Goal: Information Seeking & Learning: Check status

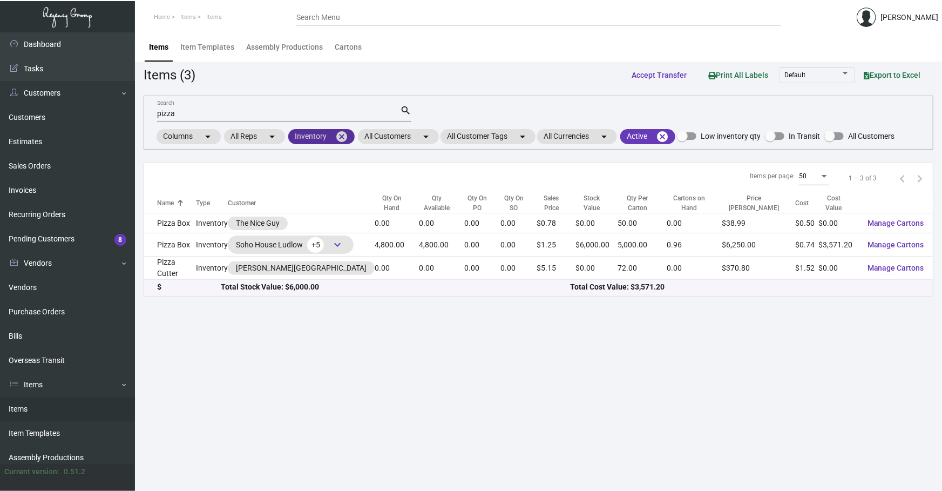
click at [340, 139] on mat-icon "cancel" at bounding box center [341, 136] width 13 height 13
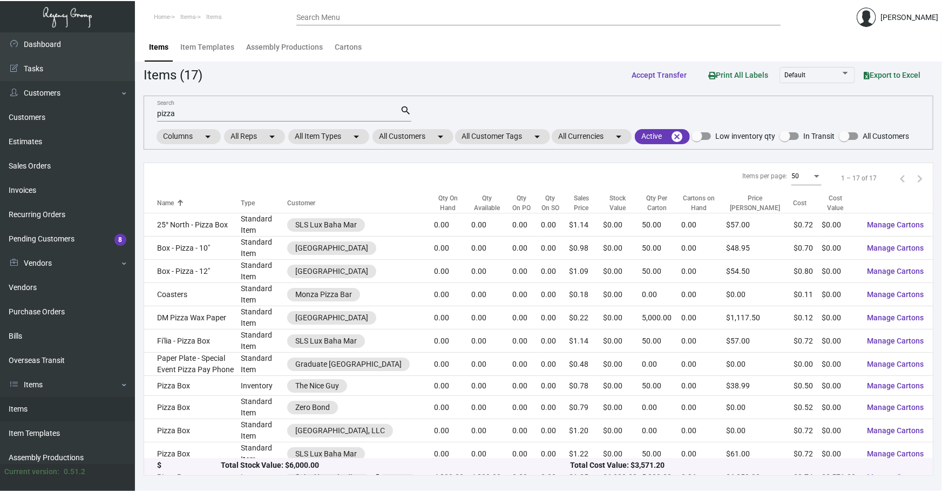
click at [298, 115] on div "pizza Search" at bounding box center [278, 113] width 243 height 17
drag, startPoint x: 298, startPoint y: 115, endPoint x: 0, endPoint y: 1, distance: 319.0
click at [0, 80] on div "Dashboard Dashboard Tasks Customers Customers Estimates Sales Orders Invoices R…" at bounding box center [471, 261] width 942 height 458
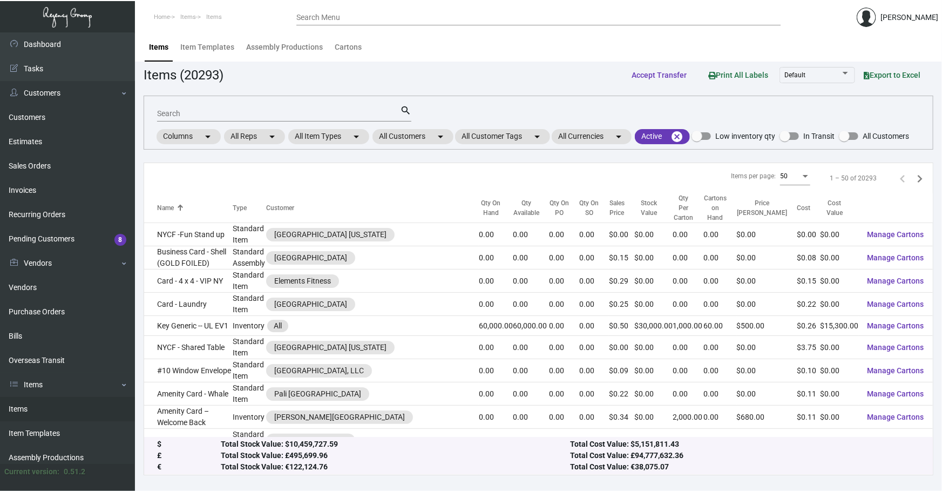
click at [828, 116] on div "Search search Columns arrow_drop_down All Reps arrow_drop_down All Item Types a…" at bounding box center [539, 123] width 790 height 54
click at [213, 112] on input "Search" at bounding box center [278, 114] width 243 height 9
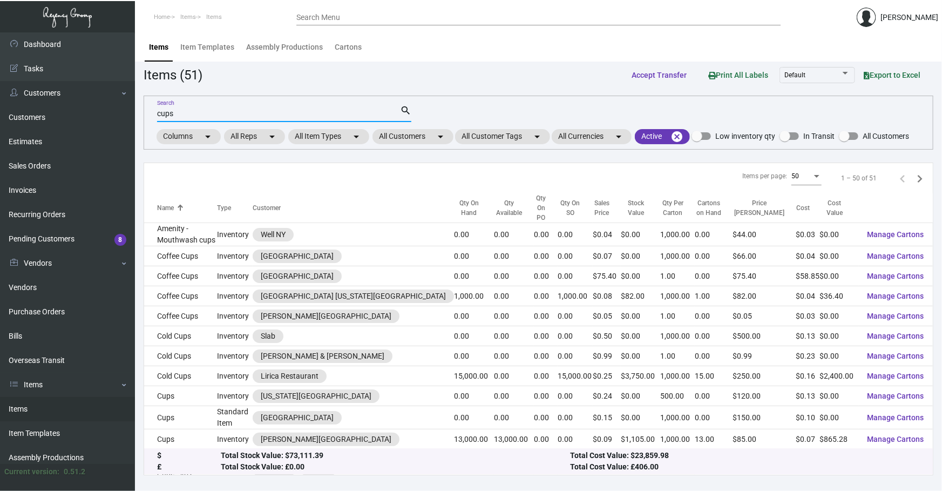
type input "cups"
drag, startPoint x: 225, startPoint y: 113, endPoint x: 0, endPoint y: 152, distance: 228.4
click at [0, 141] on div "Dashboard Dashboard Tasks Customers Customers Estimates Sales Orders Invoices R…" at bounding box center [471, 261] width 942 height 458
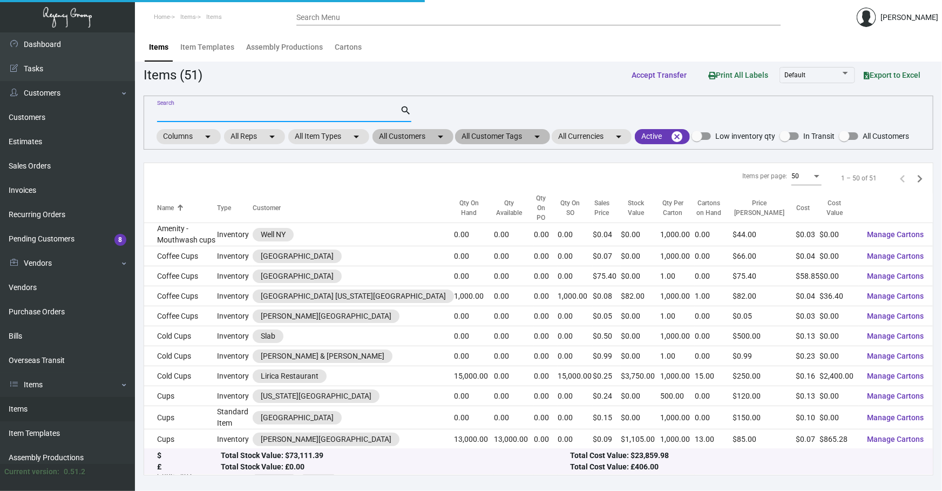
click at [458, 132] on mat-chip "All Customer Tags arrow_drop_down" at bounding box center [502, 136] width 95 height 15
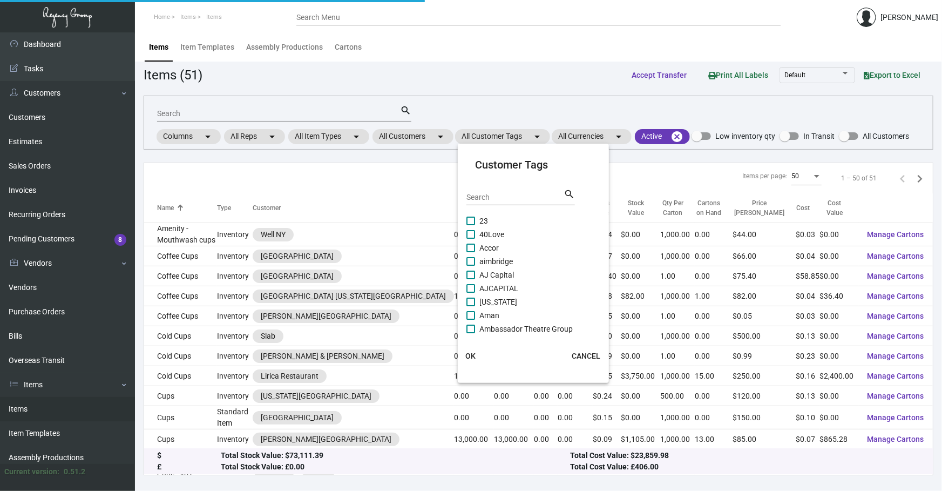
click at [410, 136] on div at bounding box center [471, 245] width 942 height 491
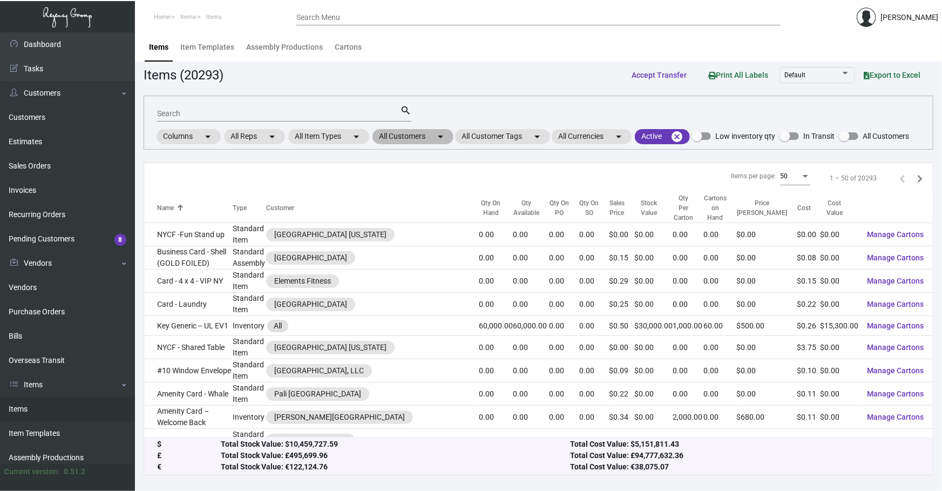
click at [411, 137] on mat-chip "All Customers arrow_drop_down" at bounding box center [412, 136] width 81 height 15
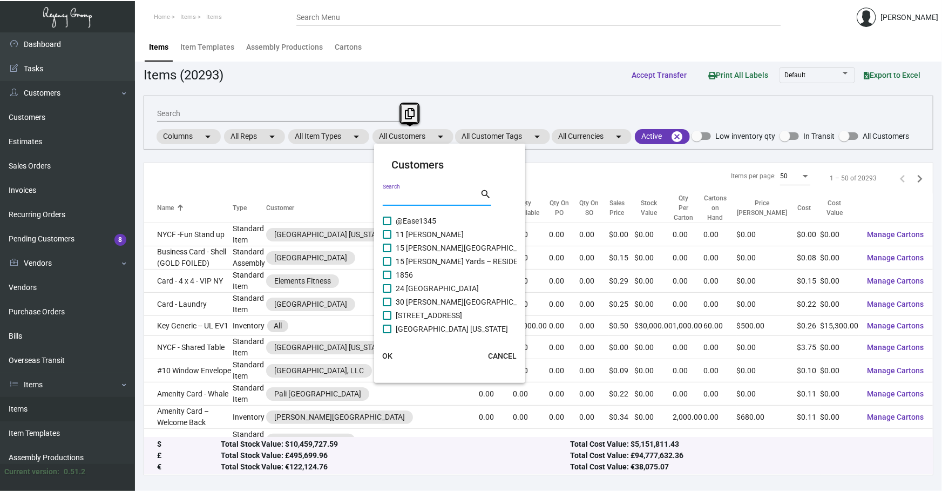
drag, startPoint x: 411, startPoint y: 137, endPoint x: 409, endPoint y: 199, distance: 62.7
click at [409, 198] on input "Search" at bounding box center [431, 197] width 97 height 9
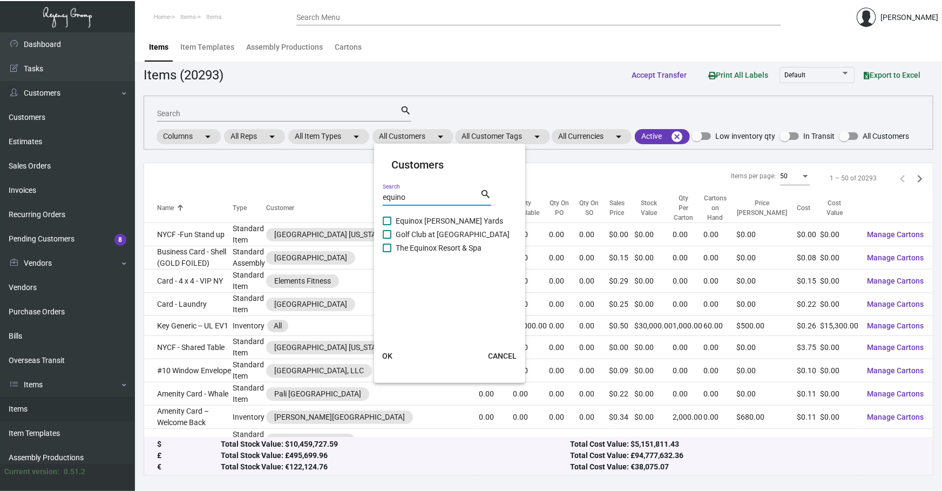
type input "equino"
click at [421, 218] on span "Equinox [PERSON_NAME] Yards" at bounding box center [449, 220] width 107 height 13
click at [387, 225] on input "Equinox [PERSON_NAME] Yards" at bounding box center [387, 225] width 1 height 1
checkbox input "true"
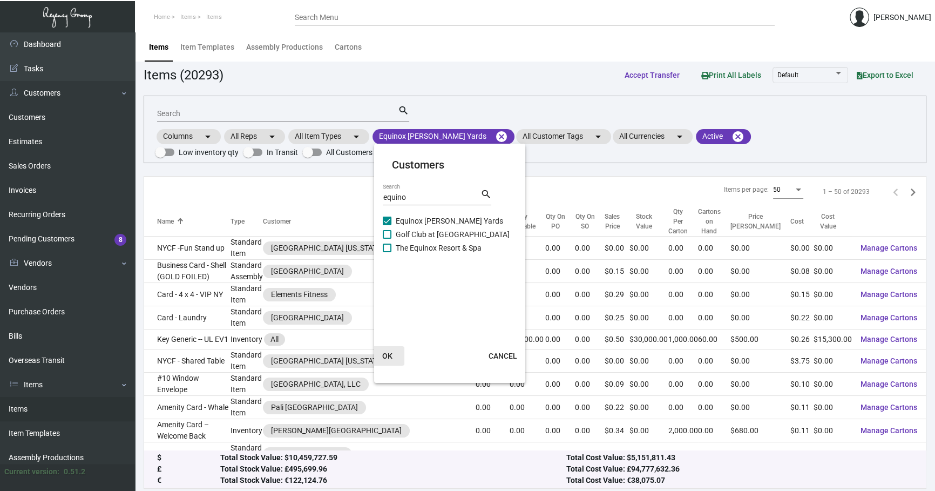
click at [383, 361] on button "OK" at bounding box center [387, 355] width 35 height 19
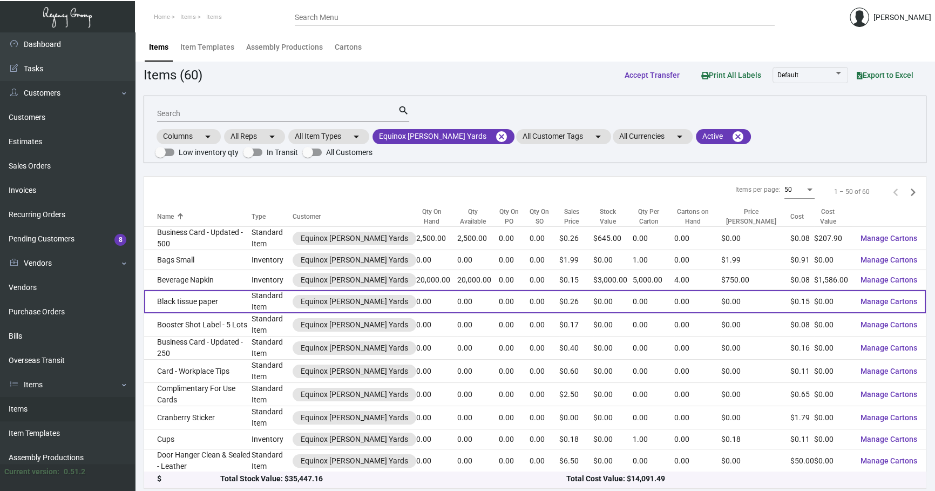
click at [222, 275] on td "Beverage Napkin" at bounding box center [197, 280] width 107 height 20
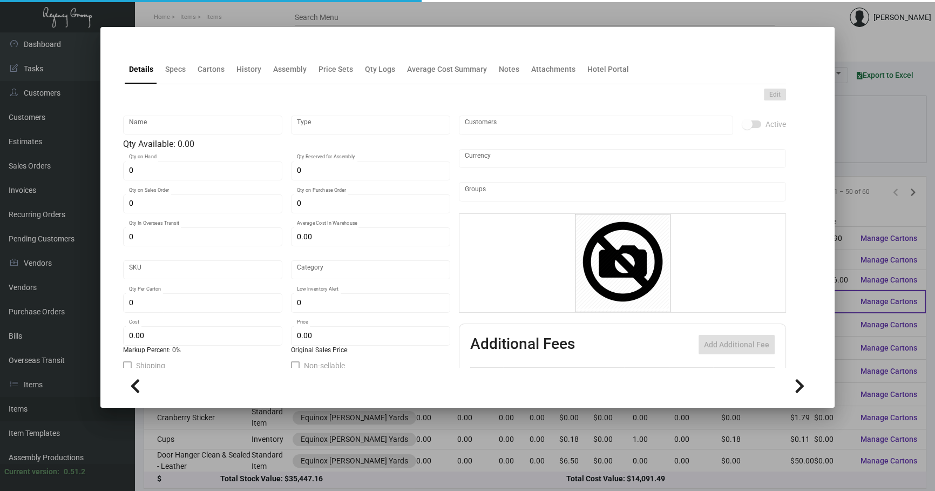
type input "Beverage Napkin"
type input "Inventory"
type input "20,000"
type input "$ 0.08216"
type input "Standard"
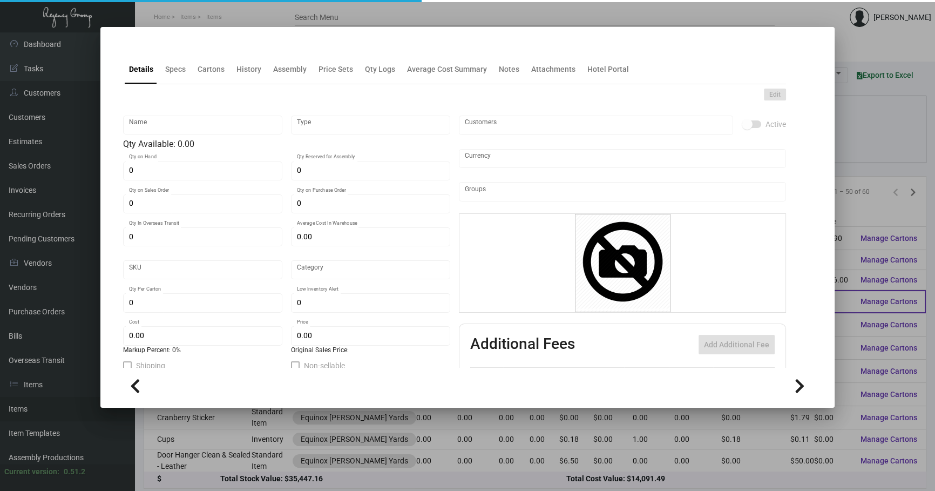
type input "5,000"
type input "$ 0.0793"
type input "$ 0.15"
checkbox input "true"
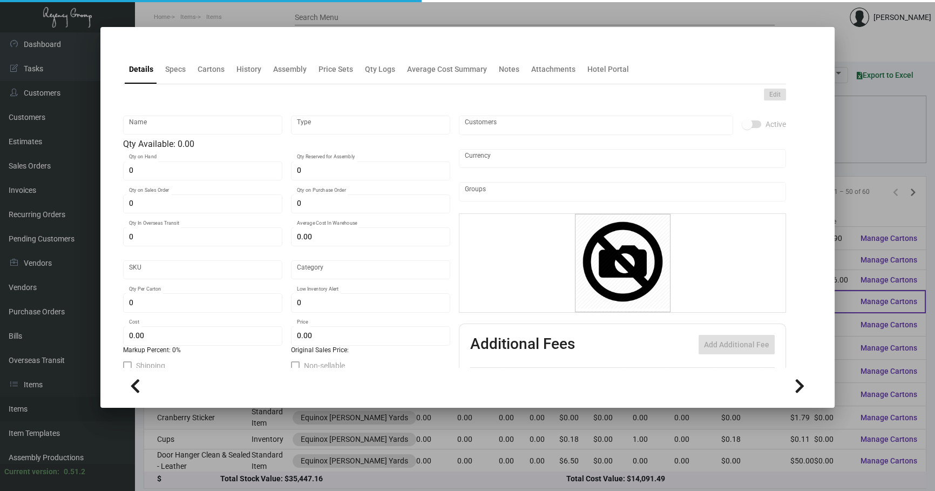
type input "United States Dollar $"
click at [247, 92] on div "Edit" at bounding box center [454, 95] width 663 height 12
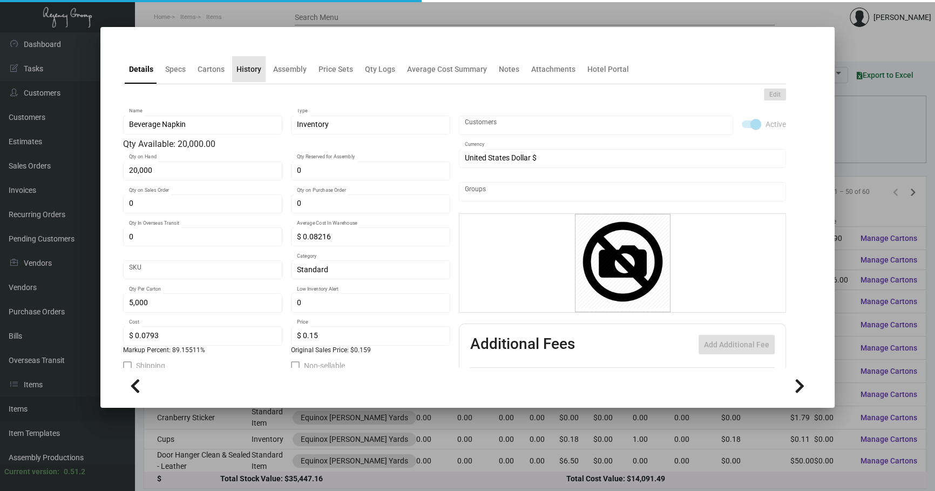
click at [254, 81] on div "History" at bounding box center [248, 69] width 33 height 26
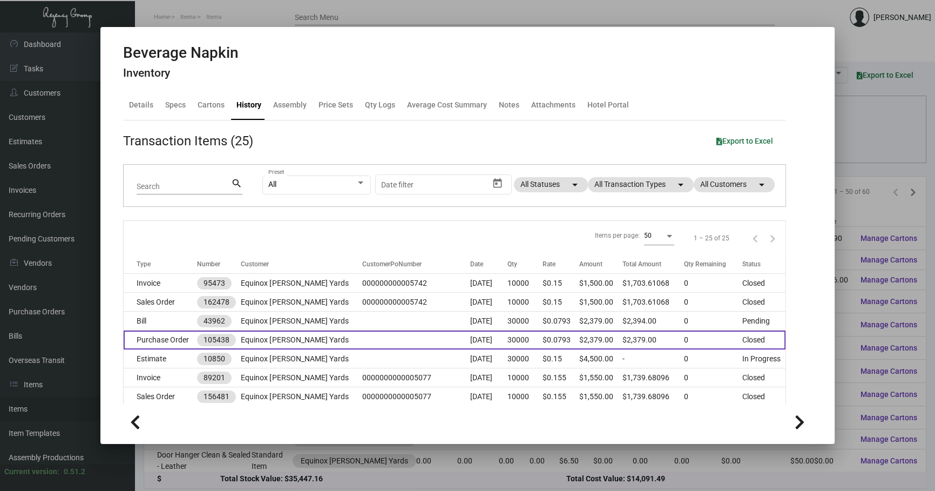
click at [425, 346] on td at bounding box center [416, 339] width 109 height 19
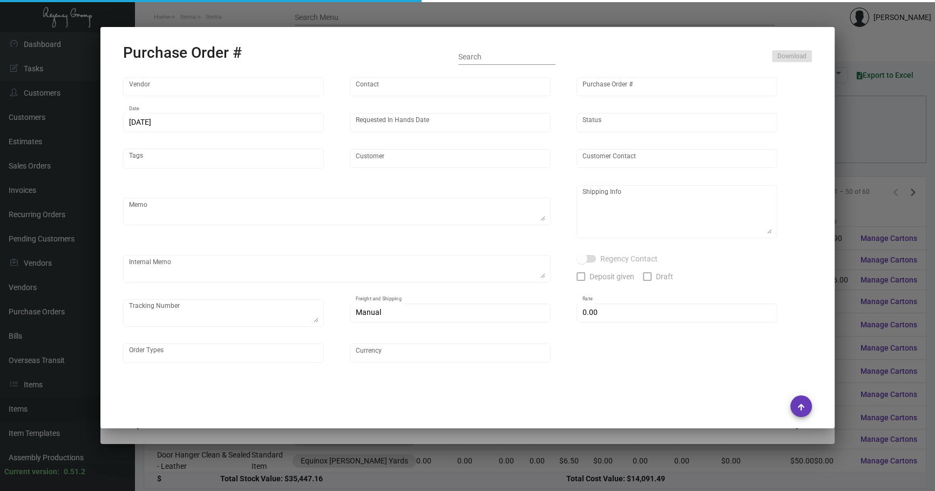
type input "Print Appeal"
type input "[PERSON_NAME]"
type input "105438"
type input "[DATE]"
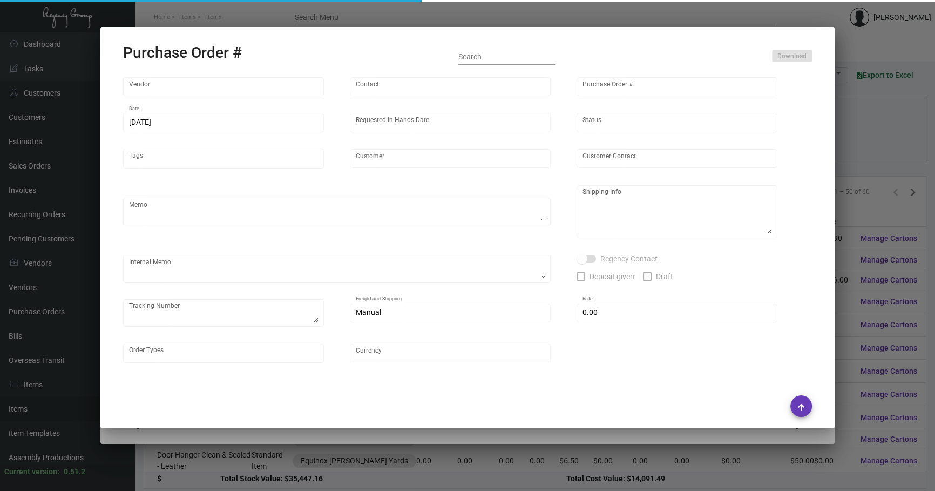
type input "Equinox [PERSON_NAME] Yards"
type textarea "Ship via UPS Ground Acct# 1AY276."
type textarea "Ship via UPS Ground Acct# 1AY276. Ship via UPS Ground Acct# 1AY276. Ship via UP…"
type textarea "NJ Warehouse."
checkbox input "true"
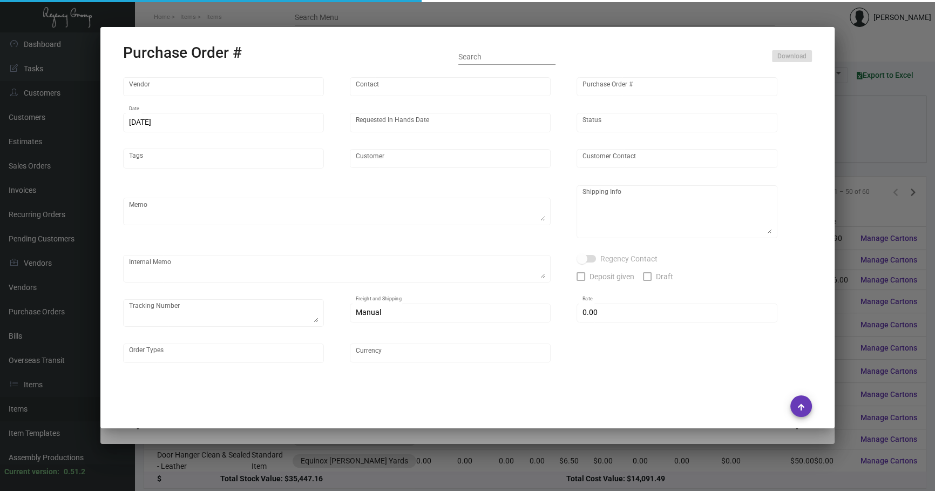
type input "$ 0.00"
type input "United States Dollar $"
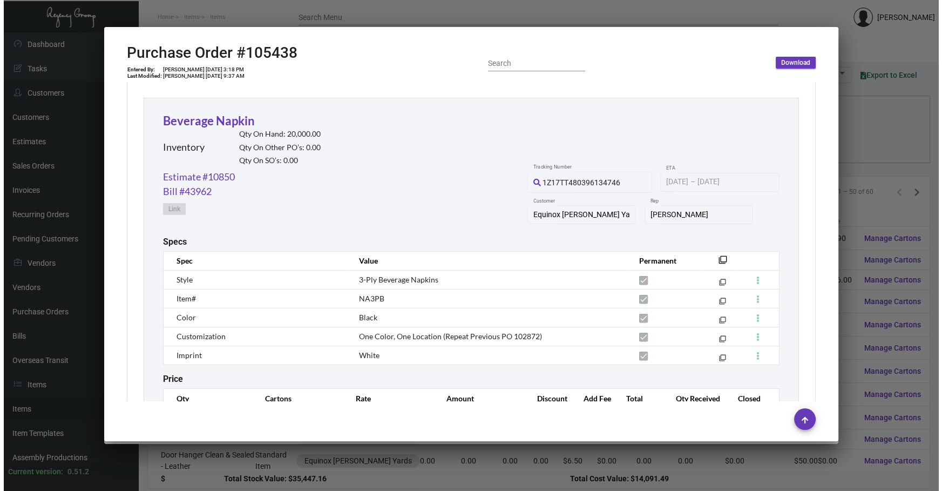
scroll to position [491, 0]
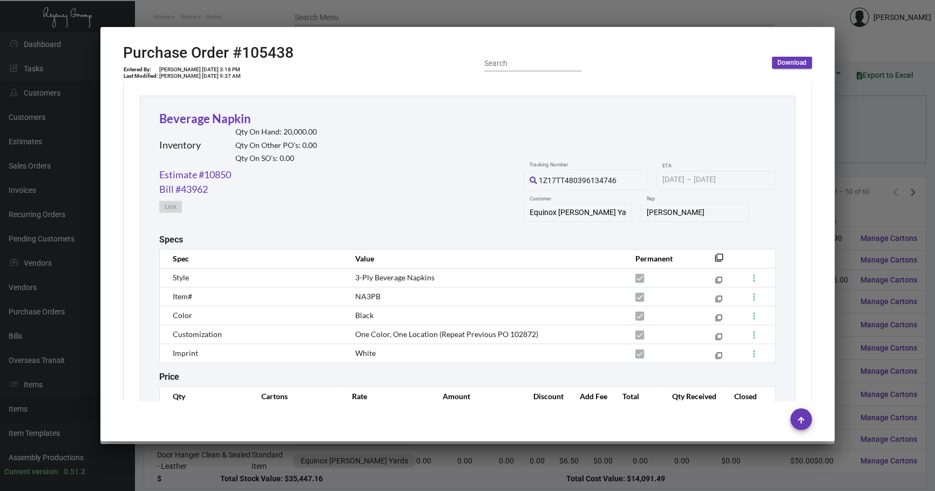
click at [849, 158] on div at bounding box center [467, 245] width 935 height 491
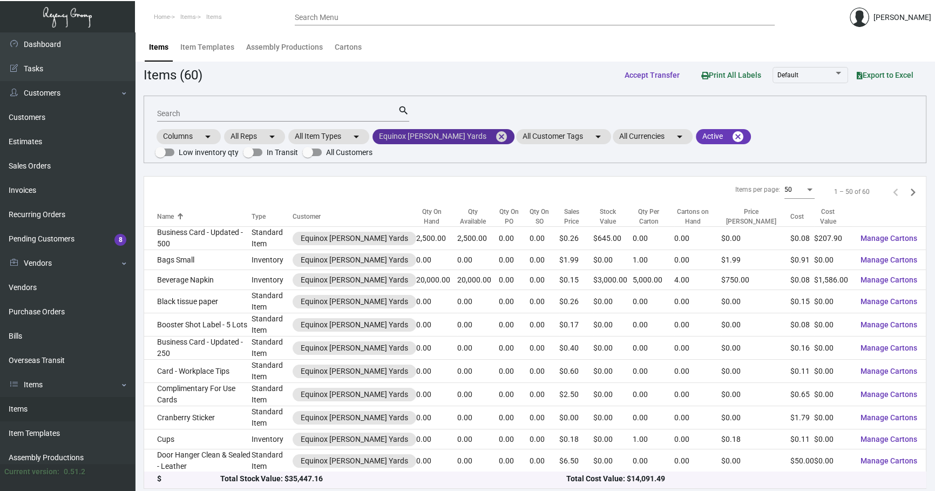
click at [495, 134] on mat-icon "cancel" at bounding box center [501, 136] width 13 height 13
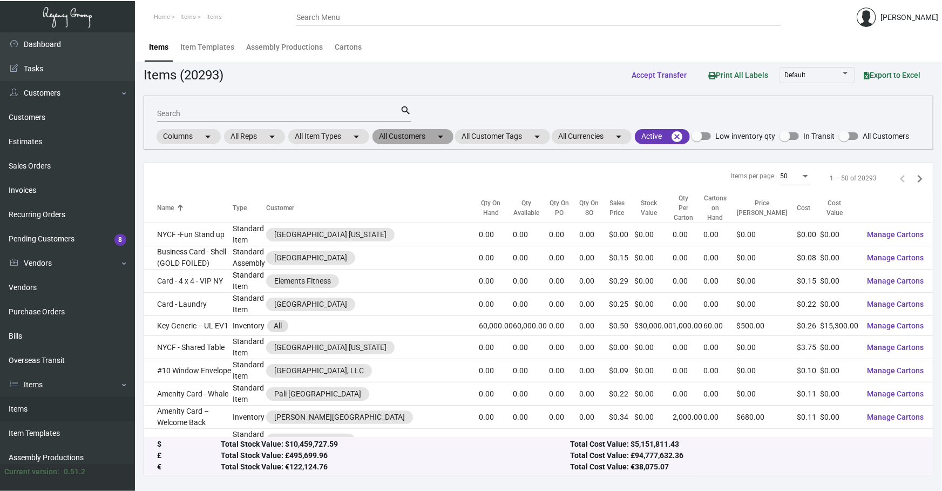
click at [403, 134] on mat-chip "All Customers arrow_drop_down" at bounding box center [412, 136] width 81 height 15
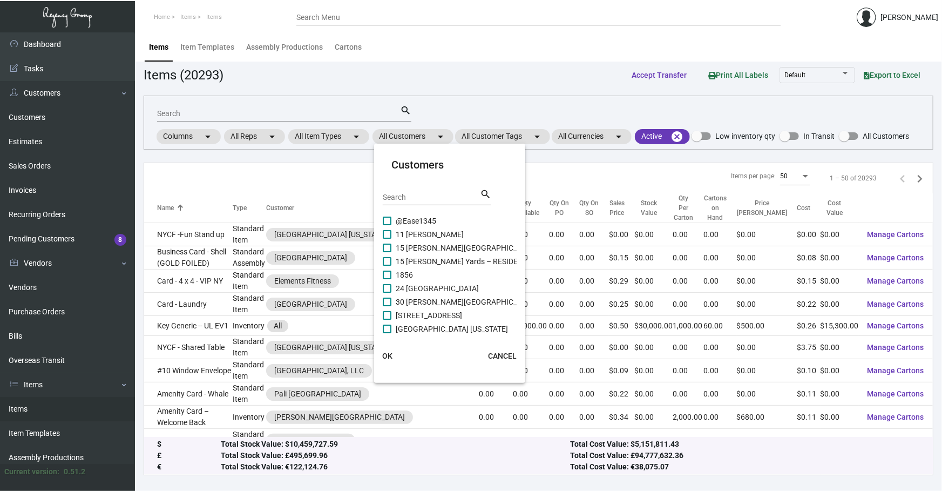
click at [410, 191] on div "Search" at bounding box center [431, 196] width 97 height 17
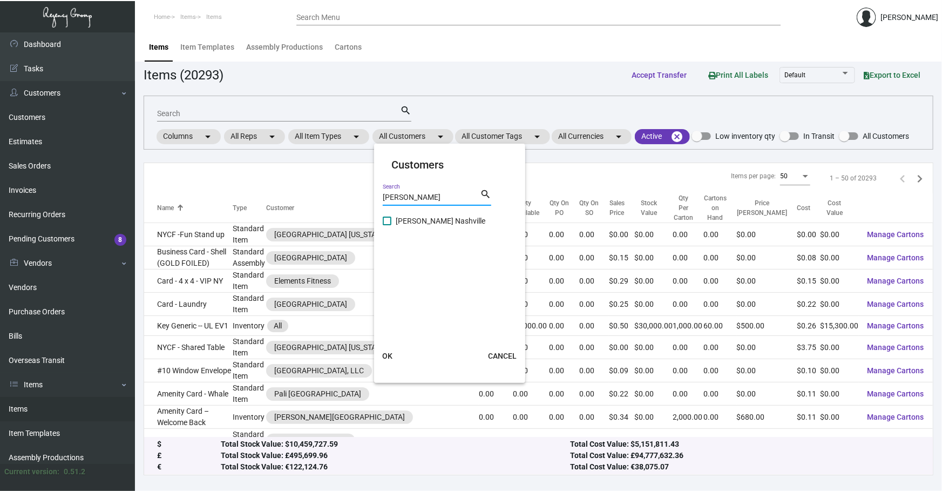
type input "[PERSON_NAME]"
click at [421, 219] on span "[PERSON_NAME] Nashville" at bounding box center [441, 220] width 90 height 13
click at [387, 225] on input "[PERSON_NAME] Nashville" at bounding box center [387, 225] width 1 height 1
checkbox input "true"
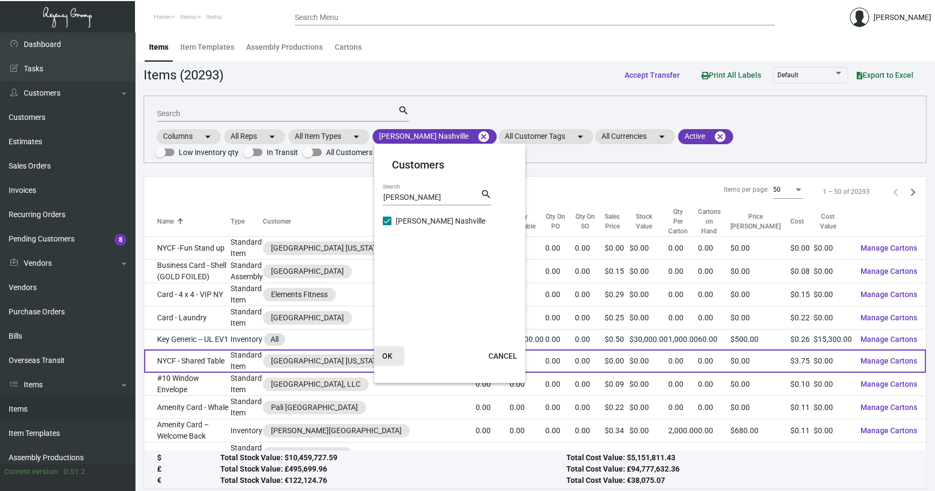
click at [389, 352] on span "OK" at bounding box center [387, 355] width 10 height 9
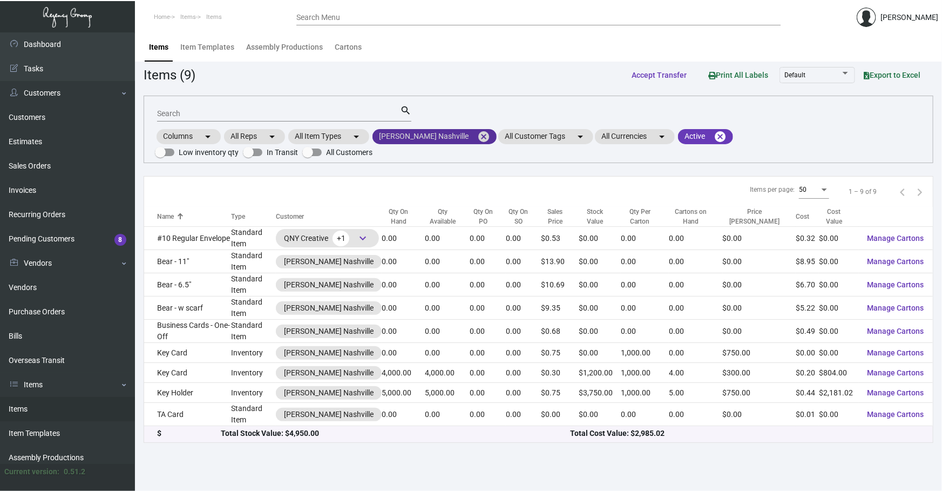
click at [477, 131] on mat-icon "cancel" at bounding box center [483, 136] width 13 height 13
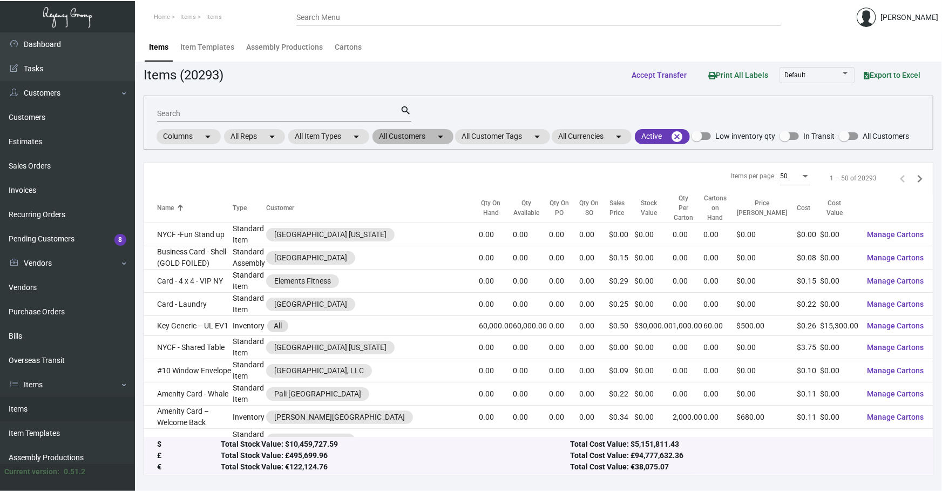
click at [422, 141] on mat-chip "All Customers arrow_drop_down" at bounding box center [412, 136] width 81 height 15
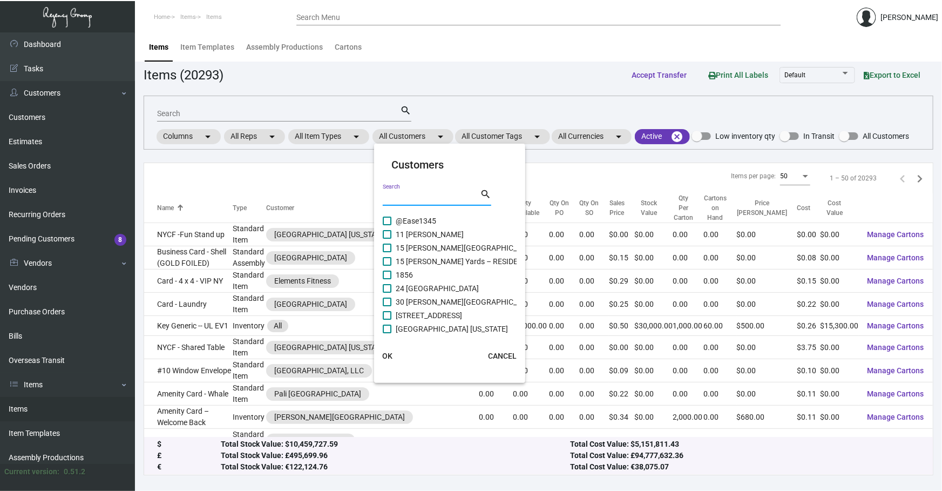
click at [433, 192] on div "Search" at bounding box center [431, 196] width 97 height 17
type input "casa"
click at [430, 266] on span "Casa Cipriani [US_STATE]" at bounding box center [438, 261] width 84 height 13
click at [387, 266] on input "Casa Cipriani [US_STATE]" at bounding box center [387, 266] width 1 height 1
checkbox input "true"
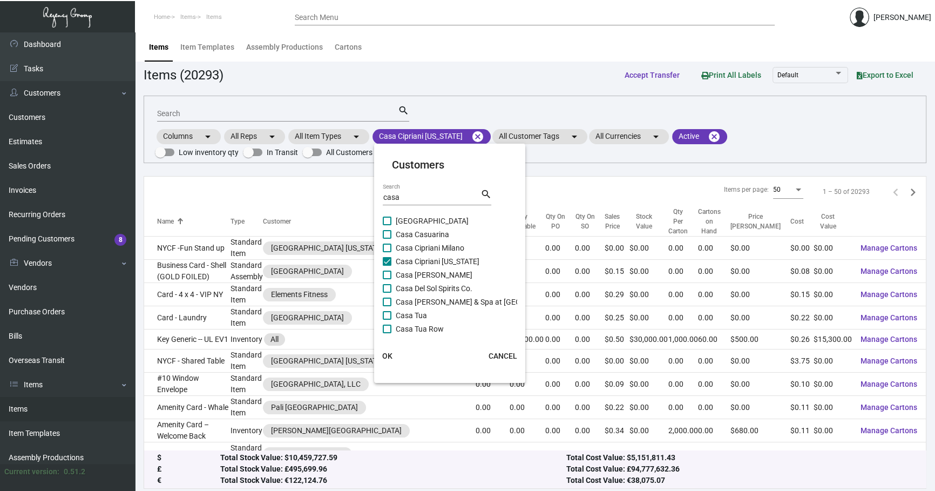
click at [393, 343] on mat-card-actions "OK CANCEL" at bounding box center [450, 356] width 160 height 28
click at [393, 353] on button "OK" at bounding box center [387, 355] width 35 height 19
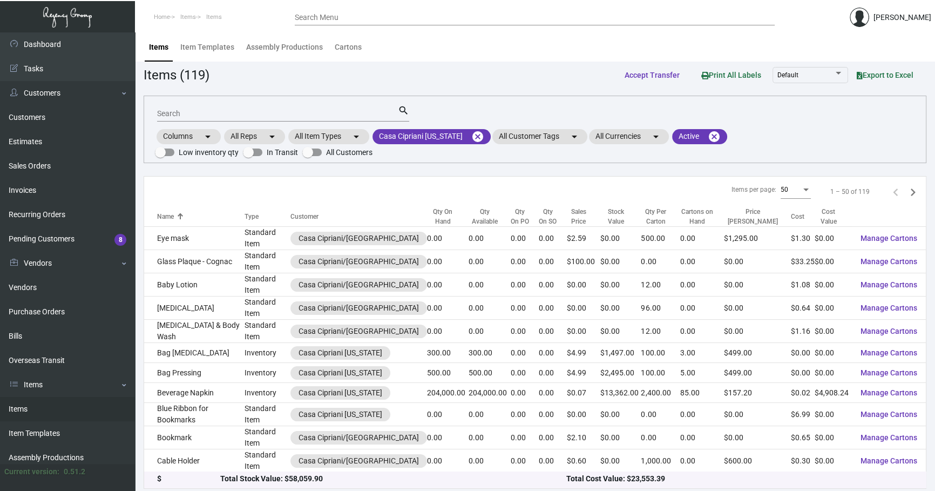
click at [294, 115] on input "Search" at bounding box center [277, 114] width 241 height 9
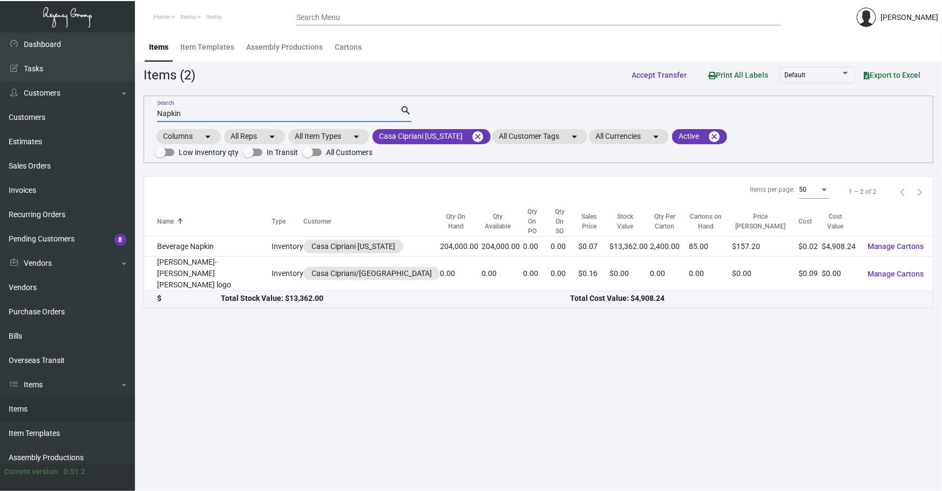
type input "Napkin"
click at [225, 222] on th "Name" at bounding box center [207, 222] width 127 height 30
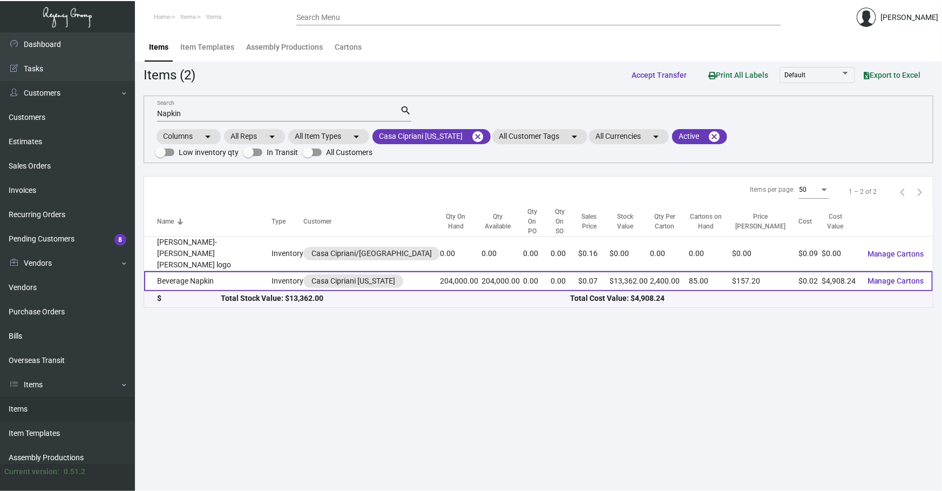
click at [213, 271] on td "Beverage Napkin" at bounding box center [207, 281] width 127 height 20
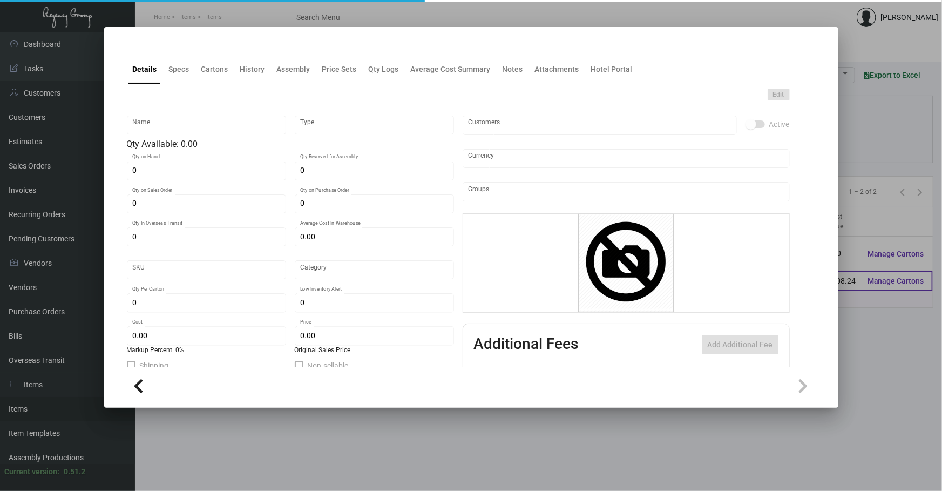
type input "Beverage Napkin"
type input "Inventory"
type input "204,000"
type input "9,000"
type input "$ 0.02329"
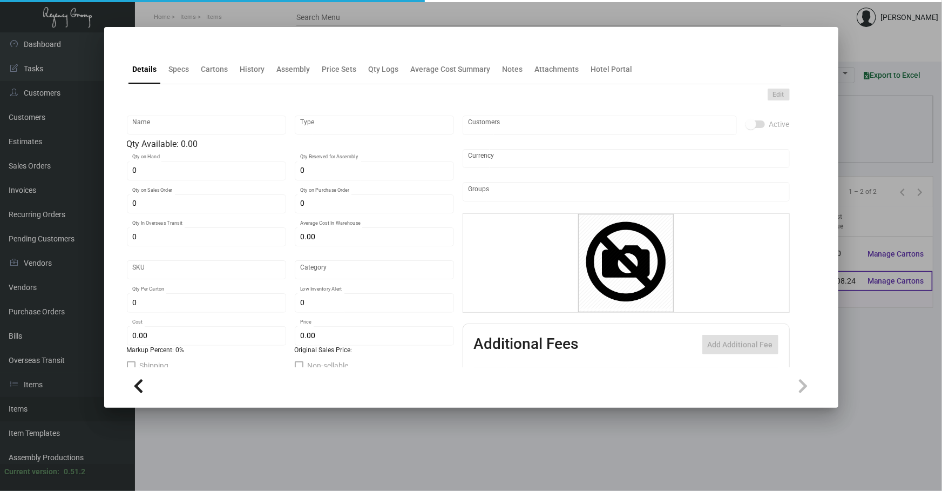
type input "Standard"
type input "2,400"
type input "$ 0.02406"
type input "$ 0.0655"
checkbox input "true"
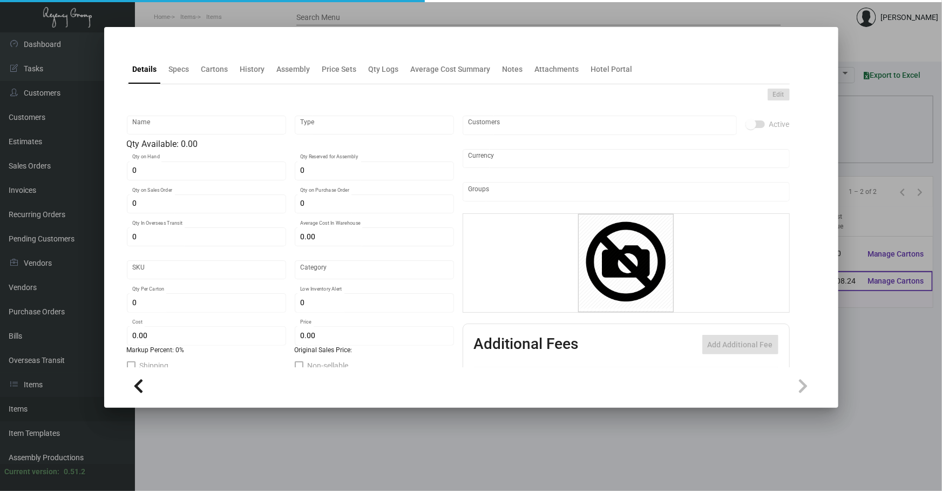
checkbox input "true"
type input "United States Dollar $"
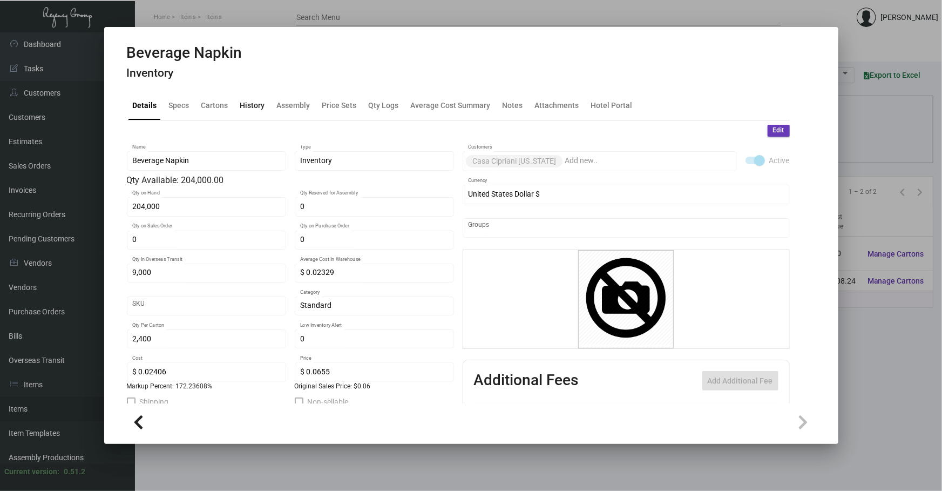
click at [241, 103] on div "History" at bounding box center [252, 104] width 25 height 11
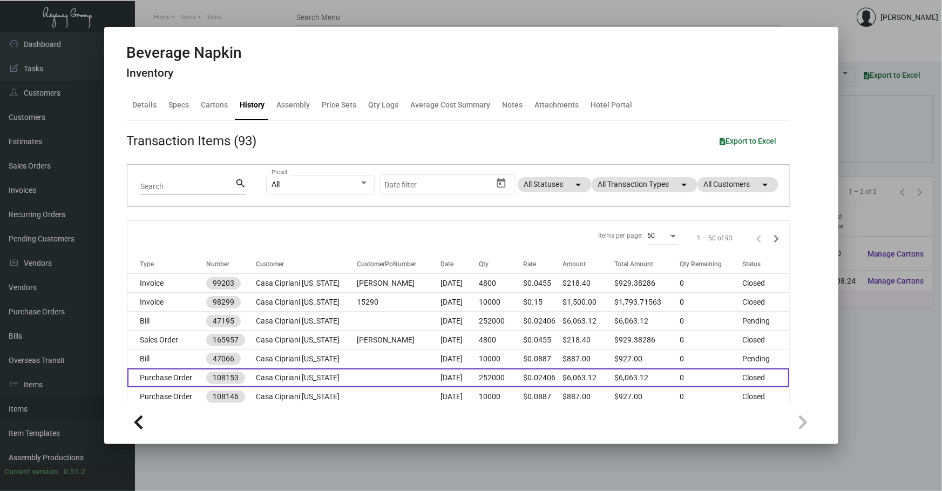
click at [364, 368] on td at bounding box center [399, 377] width 84 height 19
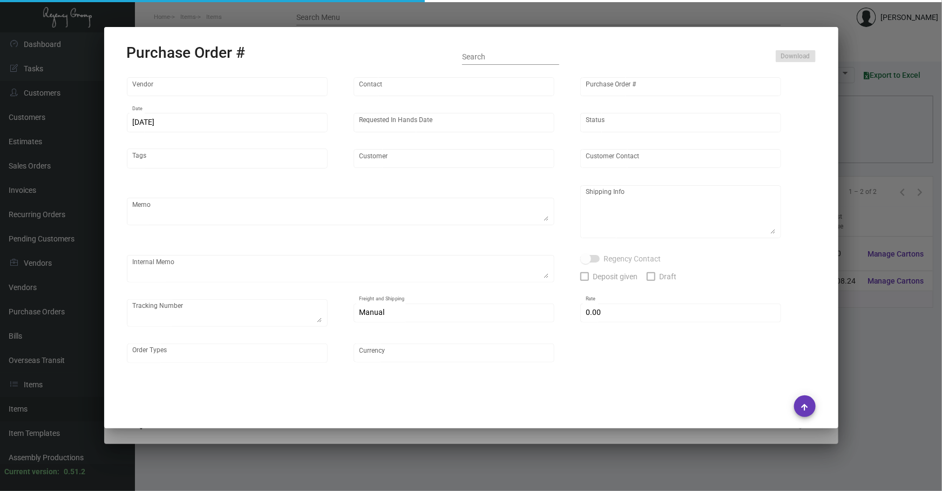
type input "Napkins Only"
type input "[PERSON_NAME]"
type input "108153"
type input "[DATE]"
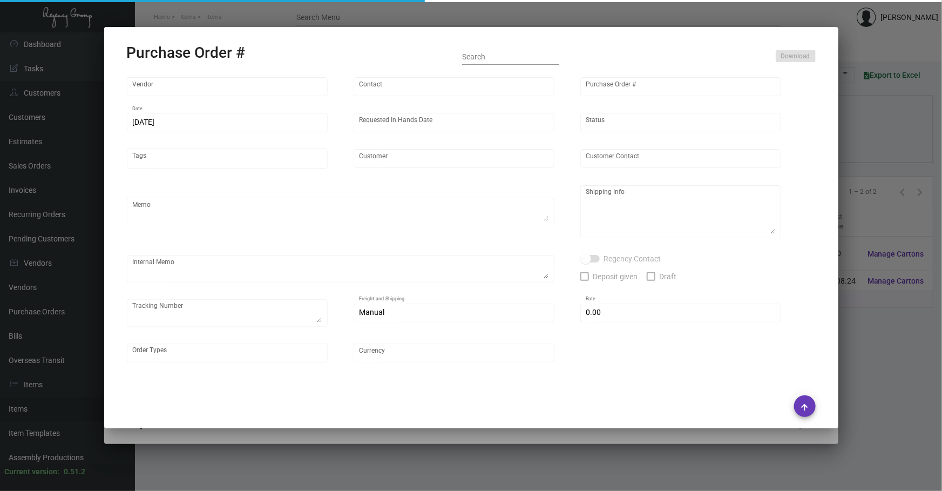
type input "Casa Cipriani [US_STATE]"
type textarea "When ready to ship, contact: [EMAIL_ADDRESS][DOMAIN_NAME] for all shipments UPS…"
type textarea "Regency Group NJ - [PERSON_NAME] [STREET_ADDRESS]"
type textarea "11.26 - FAST FREIGHT/MAK LINK LLC $475.00 - 117410"
checkbox input "true"
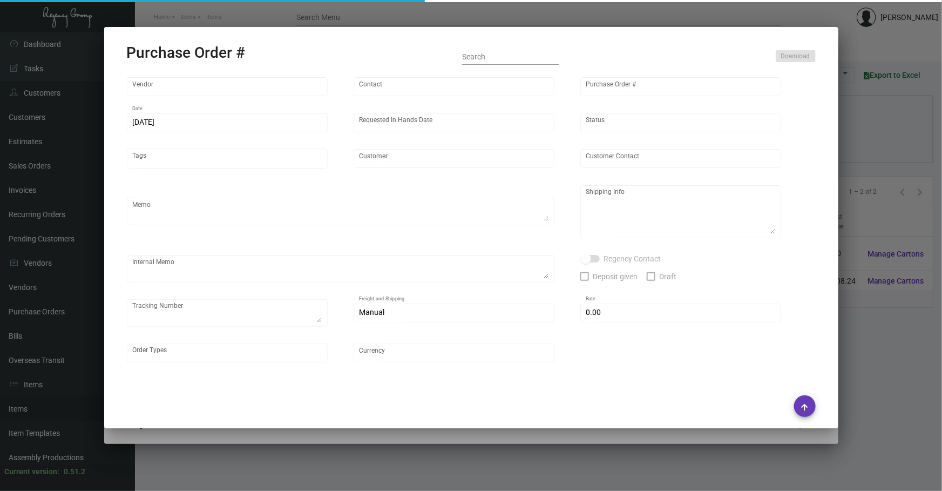
type input "$ 0.00"
type input "United States Dollar $"
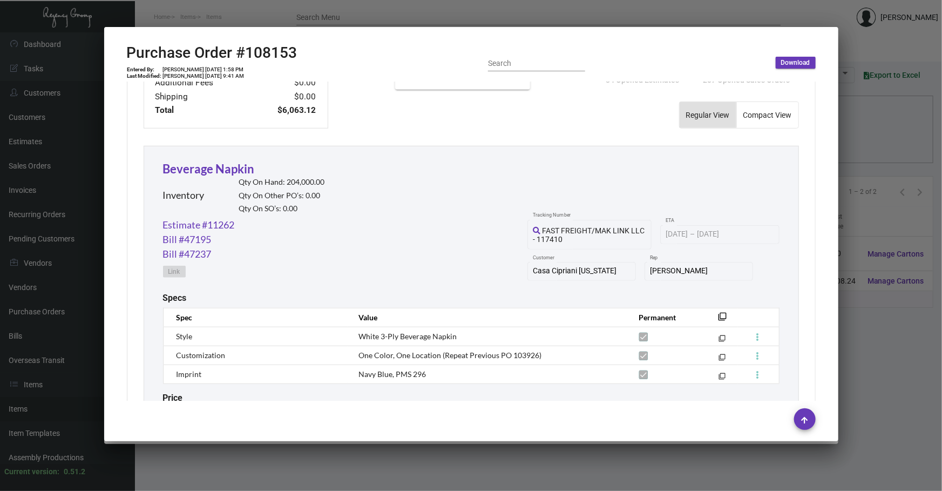
scroll to position [507, 0]
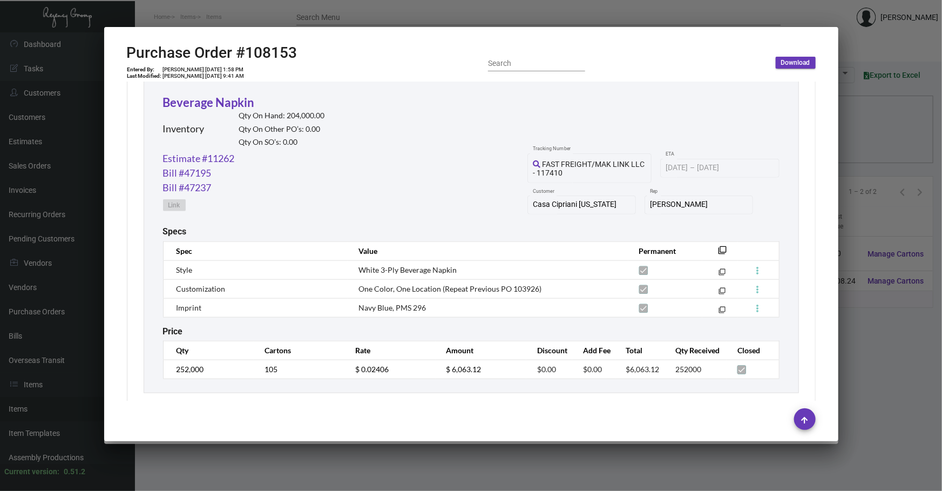
click at [862, 324] on div at bounding box center [471, 245] width 942 height 491
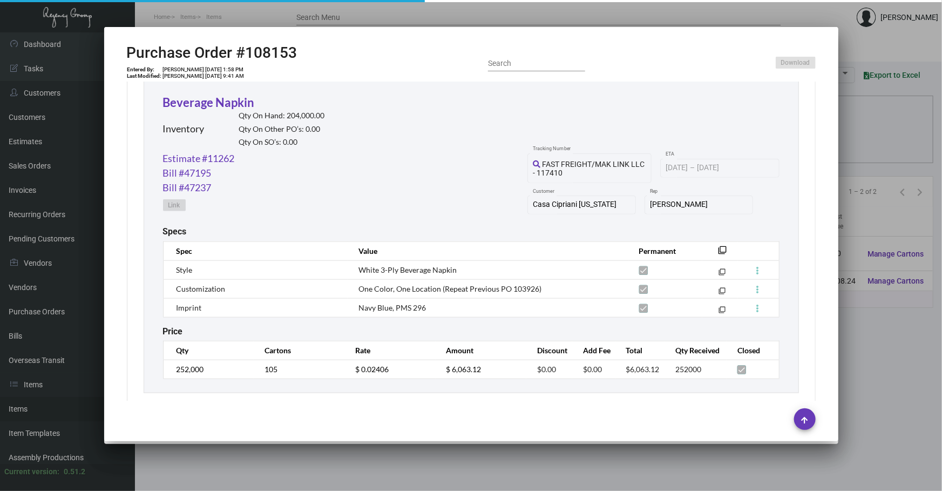
click at [862, 324] on div at bounding box center [471, 245] width 942 height 491
click at [862, 324] on main "Items Item Templates Assembly Productions Cartons Items (2) Accept Transfer Pri…" at bounding box center [538, 261] width 807 height 458
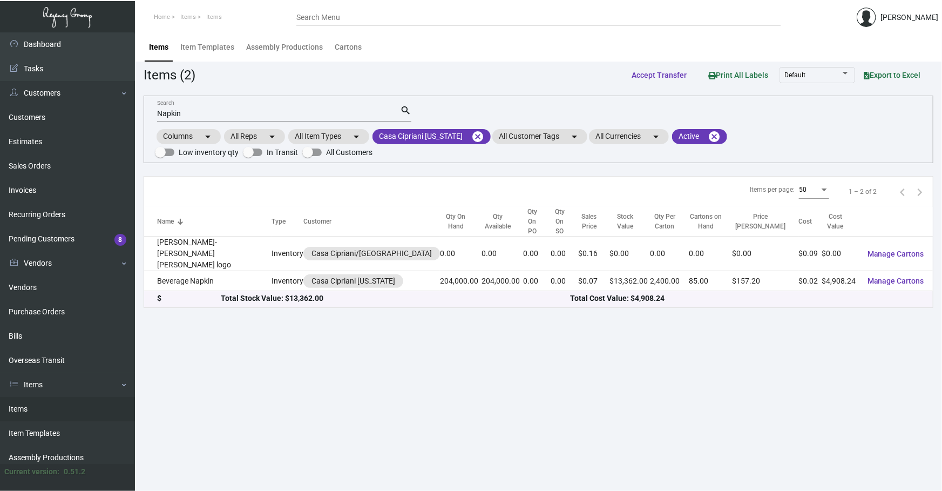
click at [374, 53] on div "Items Item Templates Assembly Productions Cartons" at bounding box center [538, 46] width 791 height 29
click at [476, 135] on mat-icon "cancel" at bounding box center [477, 136] width 13 height 13
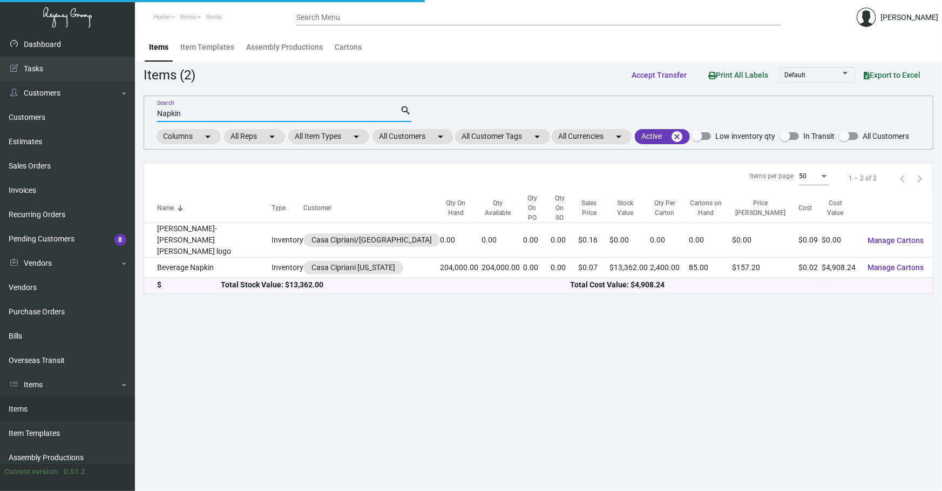
drag, startPoint x: 327, startPoint y: 113, endPoint x: 0, endPoint y: 41, distance: 334.9
click at [82, 99] on div "Dashboard Dashboard Tasks Customers Customers Estimates Sales Orders Invoices R…" at bounding box center [471, 261] width 942 height 458
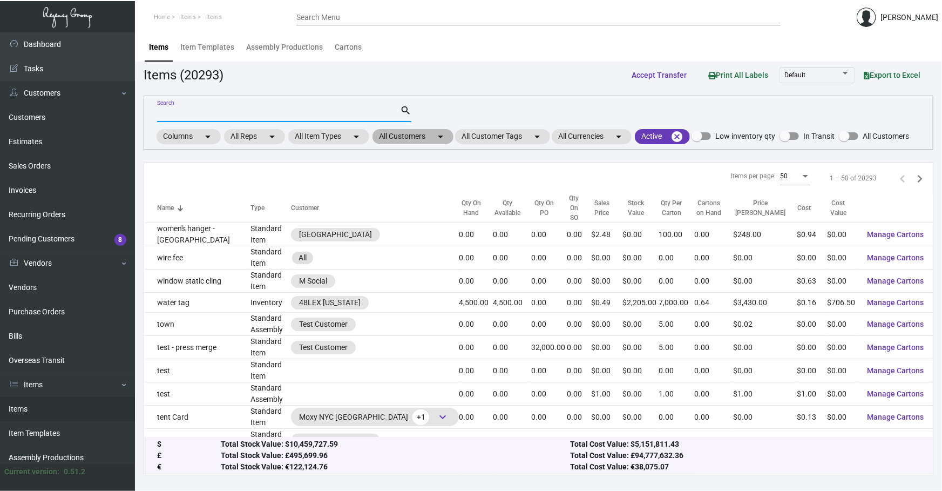
click at [378, 132] on mat-chip "All Customers arrow_drop_down" at bounding box center [412, 136] width 81 height 15
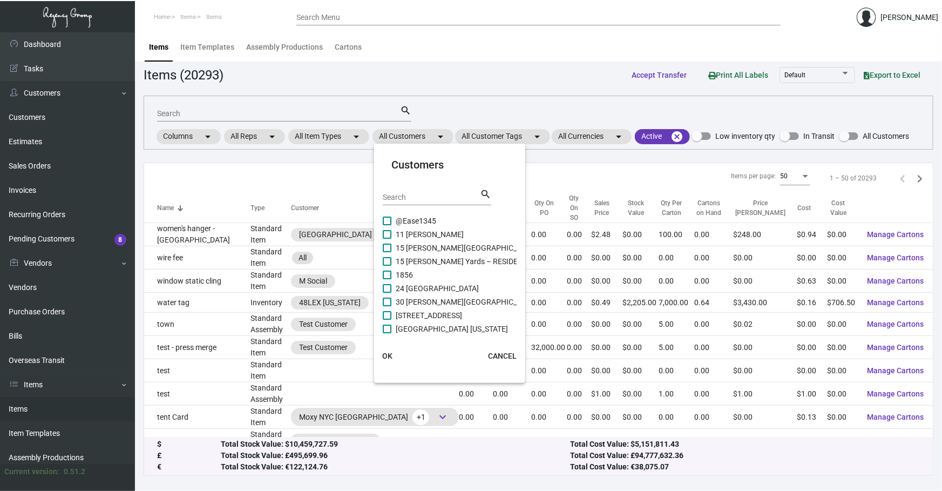
click at [422, 193] on input "Search" at bounding box center [431, 197] width 97 height 9
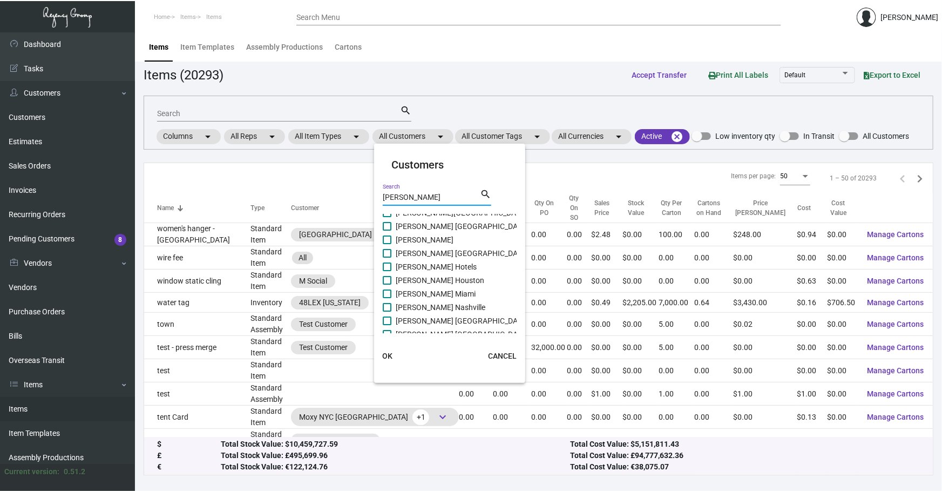
scroll to position [82, 0]
type input "[PERSON_NAME]"
click at [443, 256] on span "[PERSON_NAME] Hotels" at bounding box center [436, 260] width 81 height 13
click at [387, 265] on input "[PERSON_NAME] Hotels" at bounding box center [387, 265] width 1 height 1
checkbox input "true"
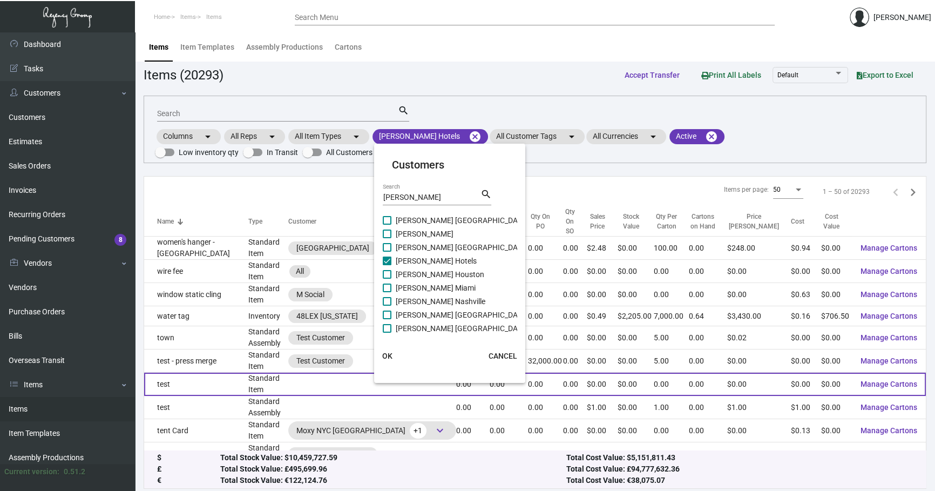
click at [390, 356] on span "OK" at bounding box center [387, 355] width 10 height 9
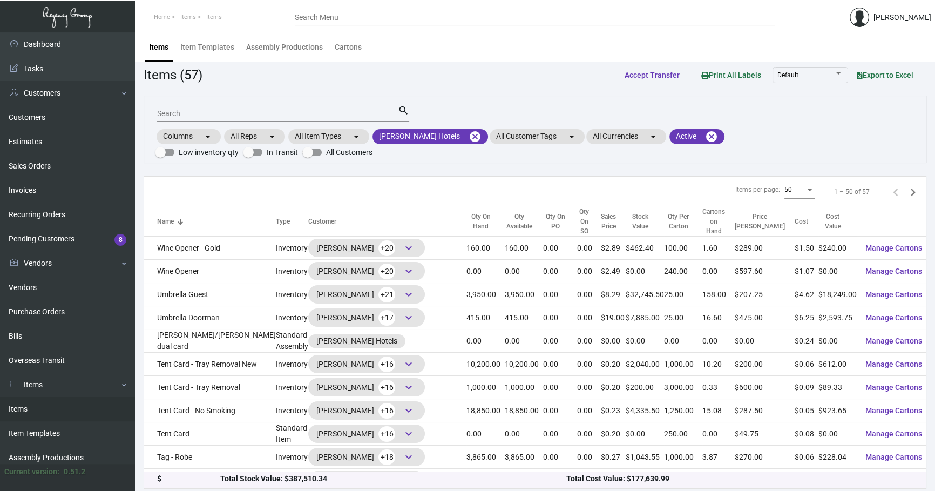
click at [285, 110] on input "Search" at bounding box center [277, 114] width 241 height 9
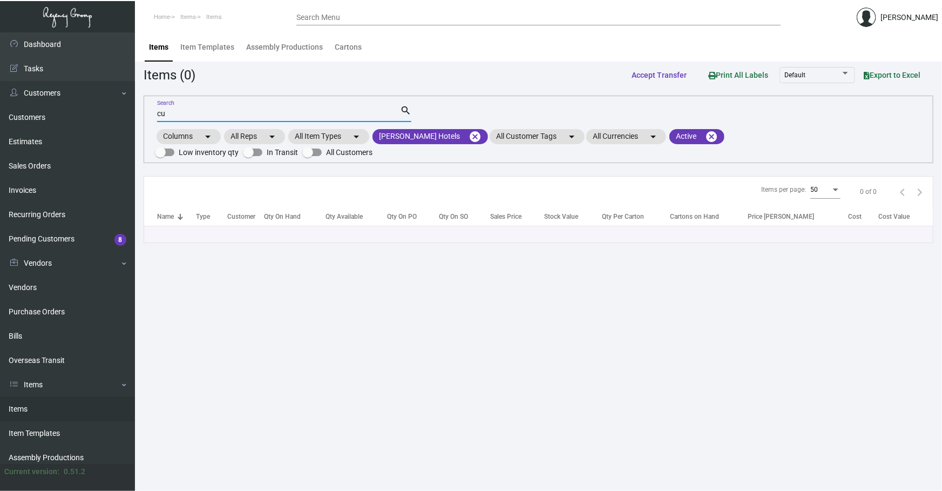
type input "c"
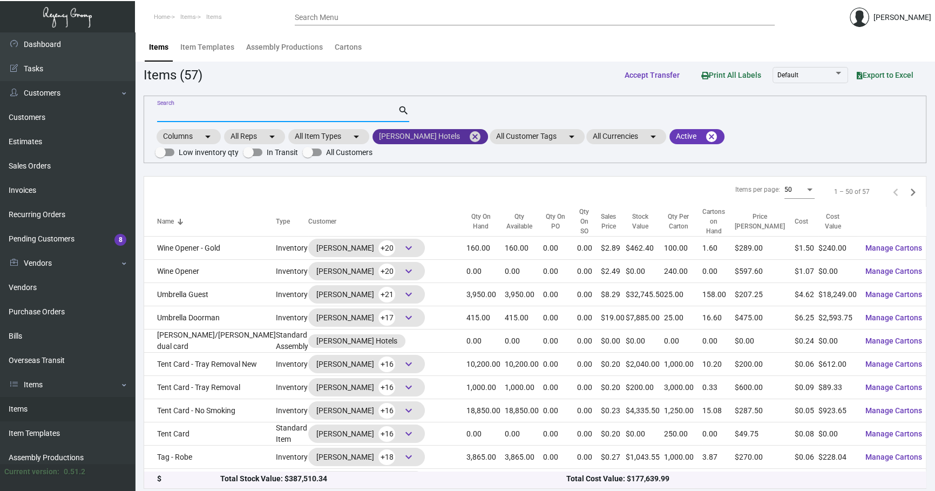
click at [469, 134] on mat-icon "cancel" at bounding box center [475, 136] width 13 height 13
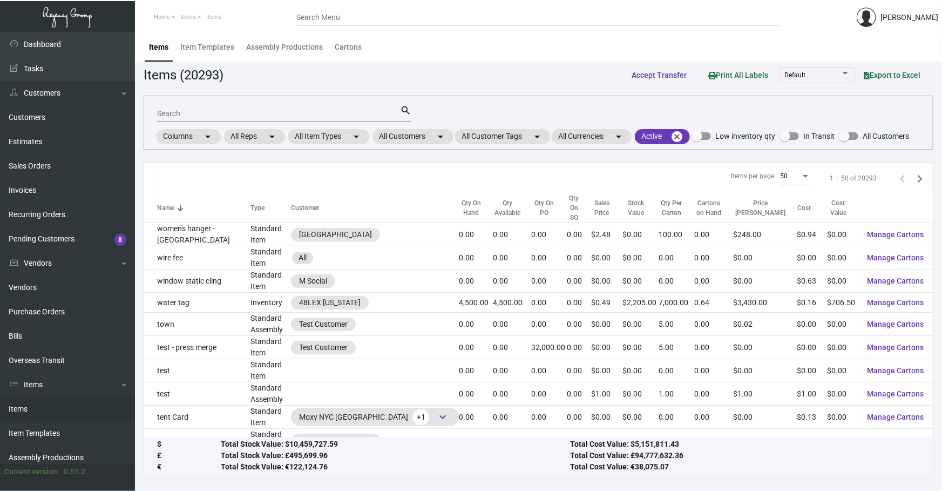
drag, startPoint x: 842, startPoint y: 122, endPoint x: 718, endPoint y: 206, distance: 150.0
click at [842, 122] on div "Search search Columns arrow_drop_down All Reps arrow_drop_down All Item Types a…" at bounding box center [539, 123] width 790 height 54
click at [288, 110] on input "Search" at bounding box center [278, 114] width 243 height 9
type input "x"
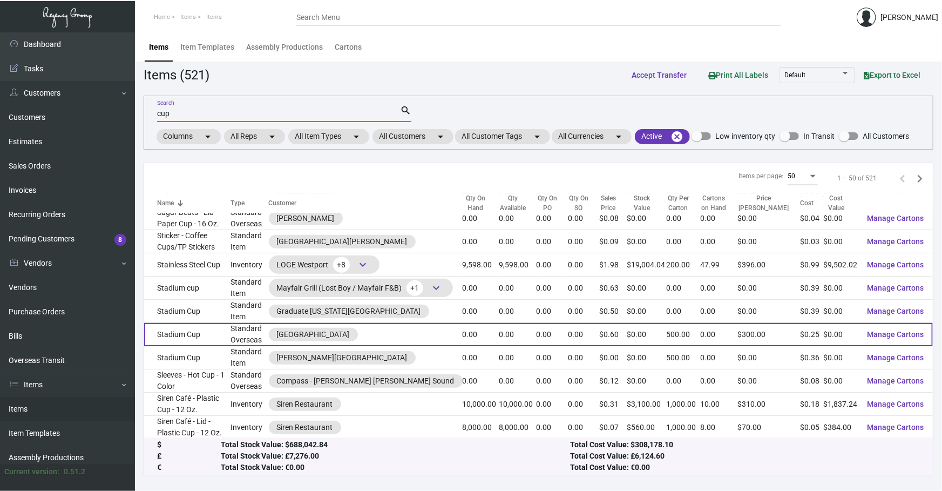
scroll to position [507, 0]
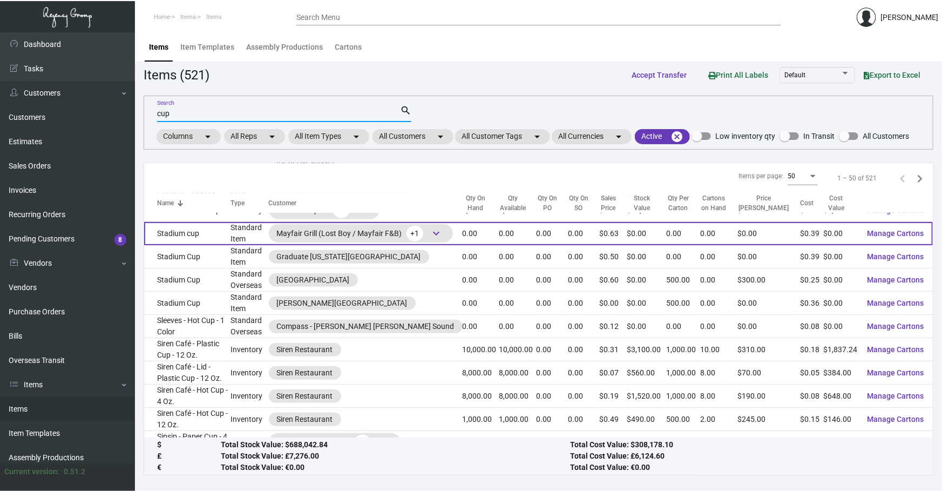
type input "cup"
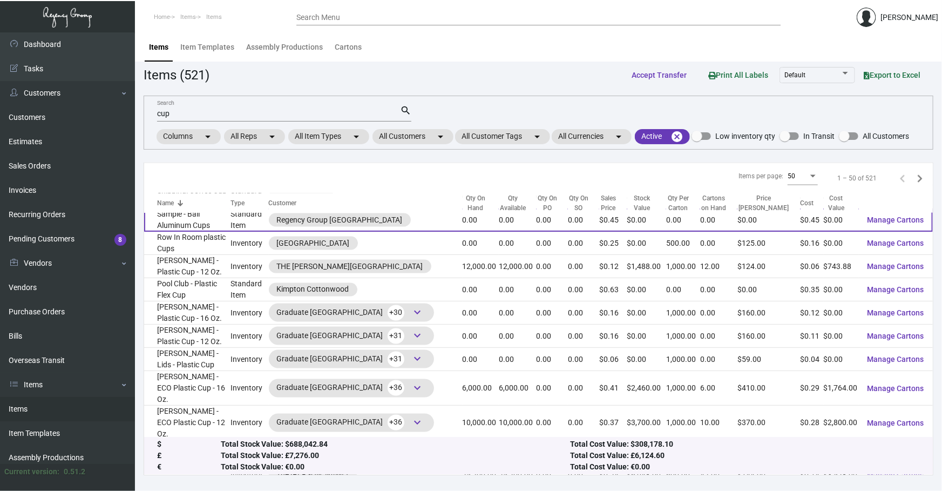
scroll to position [939, 0]
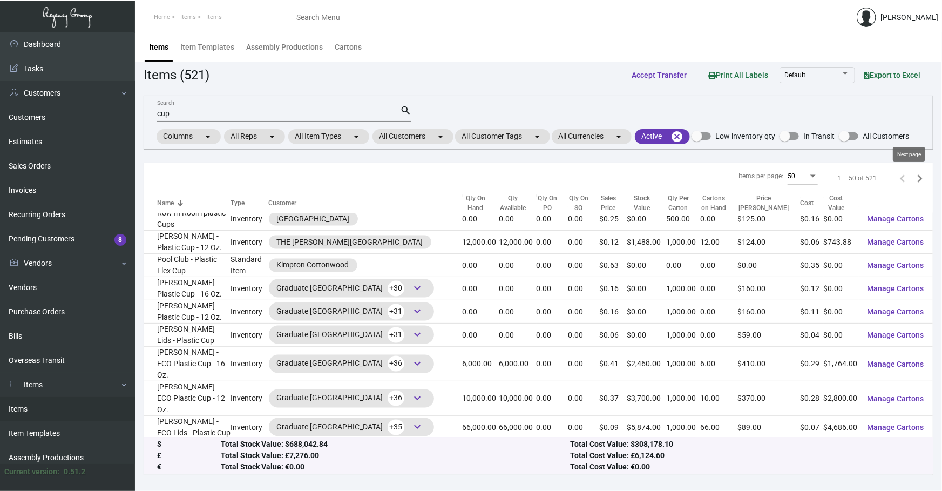
click at [916, 175] on icon "Next page" at bounding box center [919, 178] width 15 height 15
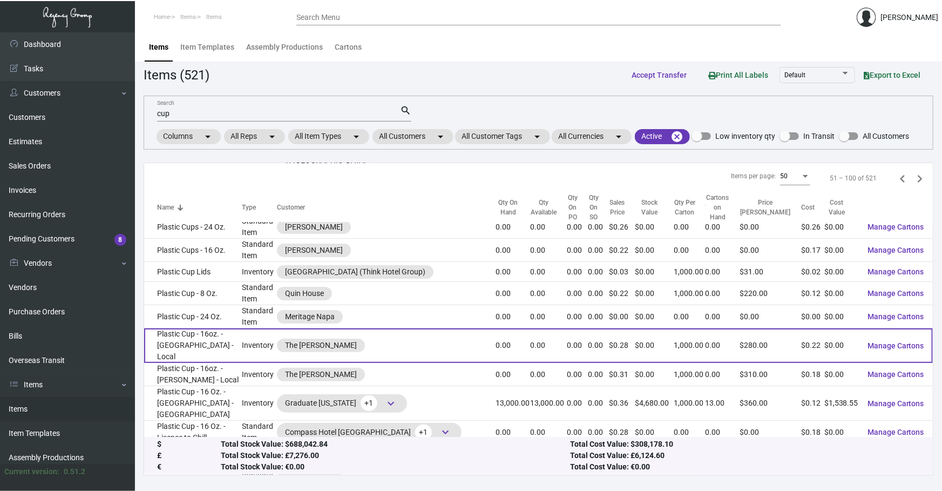
scroll to position [0, 0]
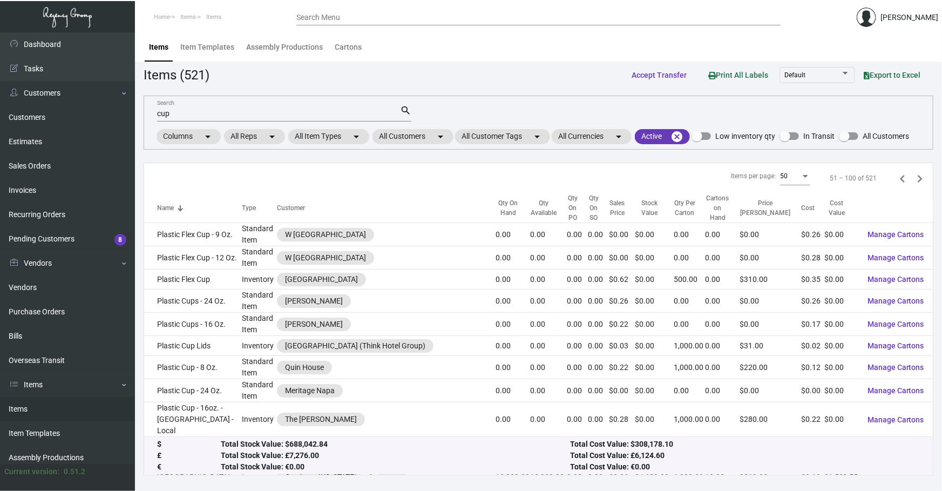
drag, startPoint x: 370, startPoint y: 104, endPoint x: 160, endPoint y: 149, distance: 215.3
click at [173, 146] on div "cup Search search Columns arrow_drop_down All Reps arrow_drop_down All Item Typ…" at bounding box center [539, 123] width 790 height 54
drag, startPoint x: 160, startPoint y: 149, endPoint x: 399, endPoint y: 59, distance: 255.9
click at [399, 59] on div "Items Item Templates Assembly Productions Cartons" at bounding box center [538, 46] width 791 height 29
drag, startPoint x: 358, startPoint y: 112, endPoint x: 35, endPoint y: 158, distance: 326.6
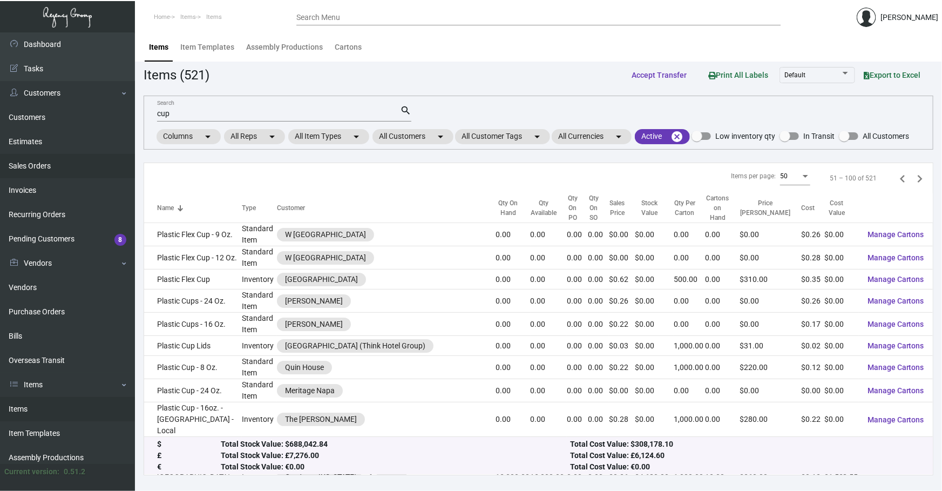
click at [64, 158] on div "Dashboard Dashboard Tasks Customers Customers Estimates Sales Orders Invoices R…" at bounding box center [471, 261] width 942 height 458
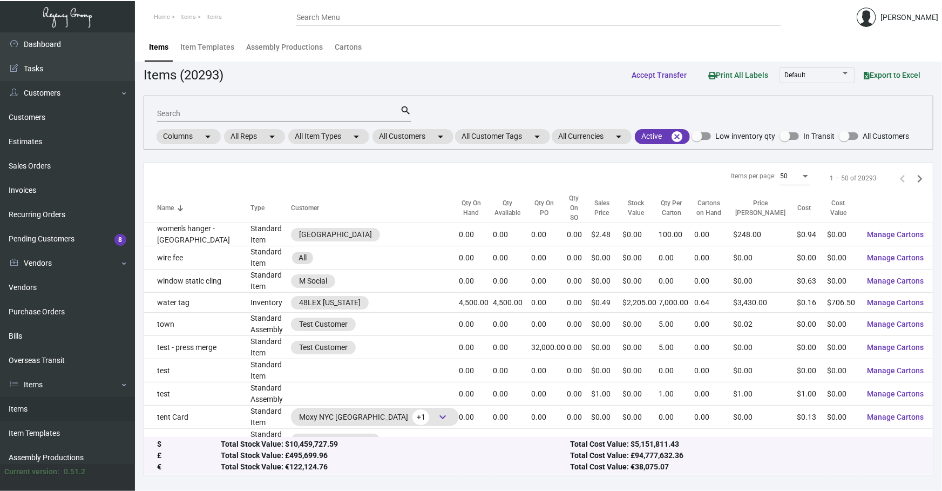
click at [164, 194] on th "Name" at bounding box center [197, 208] width 106 height 30
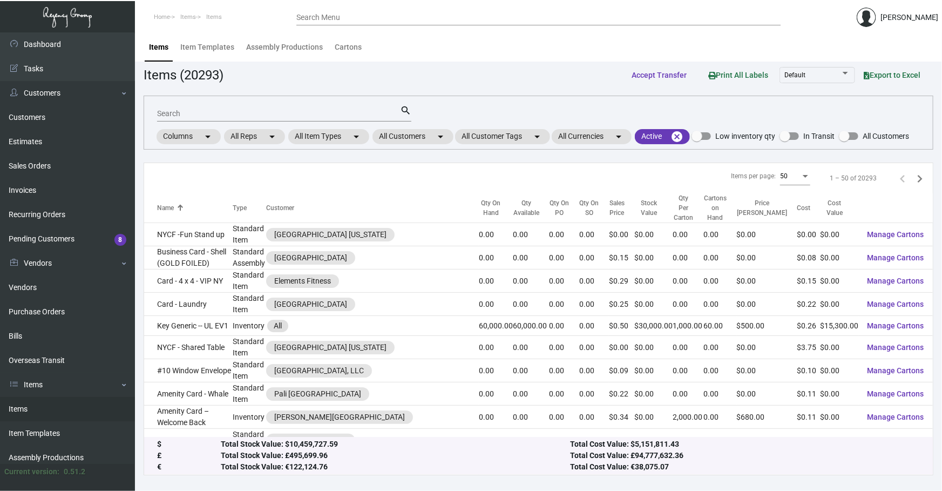
click at [832, 117] on div "Search search Columns arrow_drop_down All Reps arrow_drop_down All Item Types a…" at bounding box center [539, 123] width 790 height 54
click at [422, 131] on mat-chip "All Customers arrow_drop_down" at bounding box center [412, 136] width 81 height 15
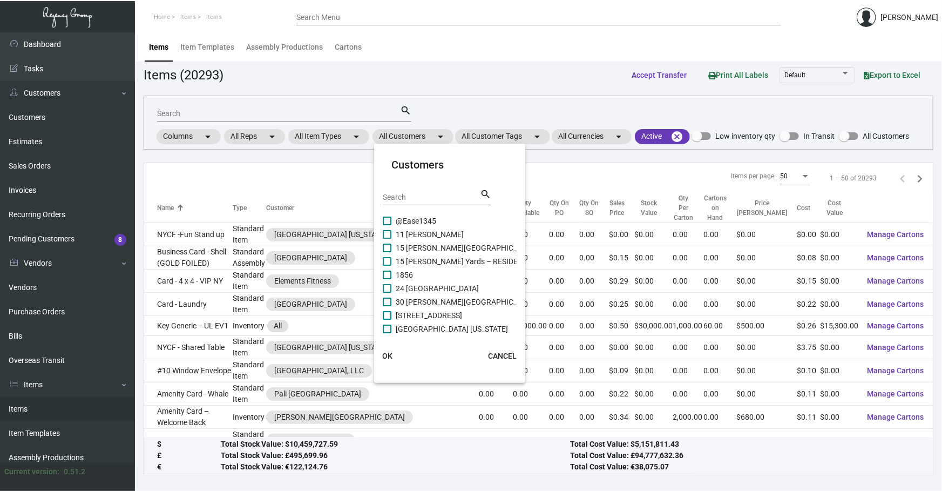
click at [441, 202] on div "Search" at bounding box center [431, 196] width 97 height 17
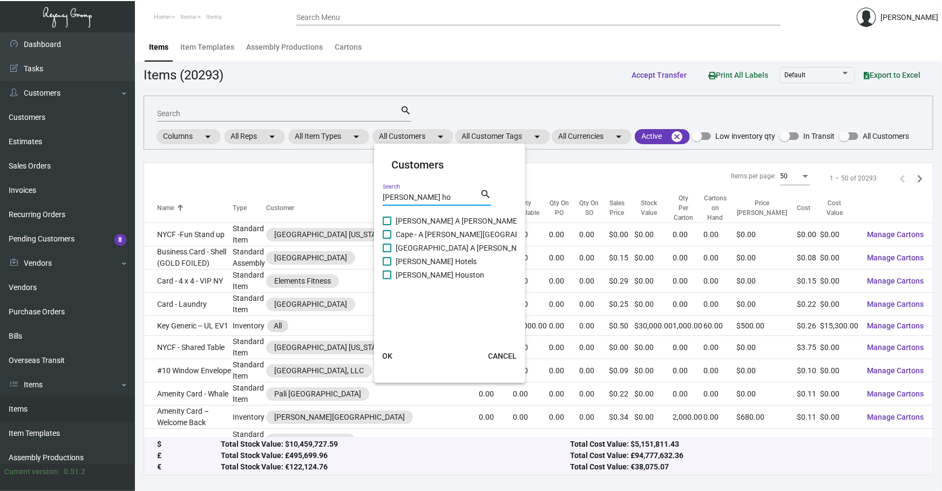
type input "[PERSON_NAME] ho"
click at [437, 260] on span "[PERSON_NAME] Hotels" at bounding box center [436, 261] width 81 height 13
click at [387, 266] on input "[PERSON_NAME] Hotels" at bounding box center [387, 266] width 1 height 1
checkbox input "true"
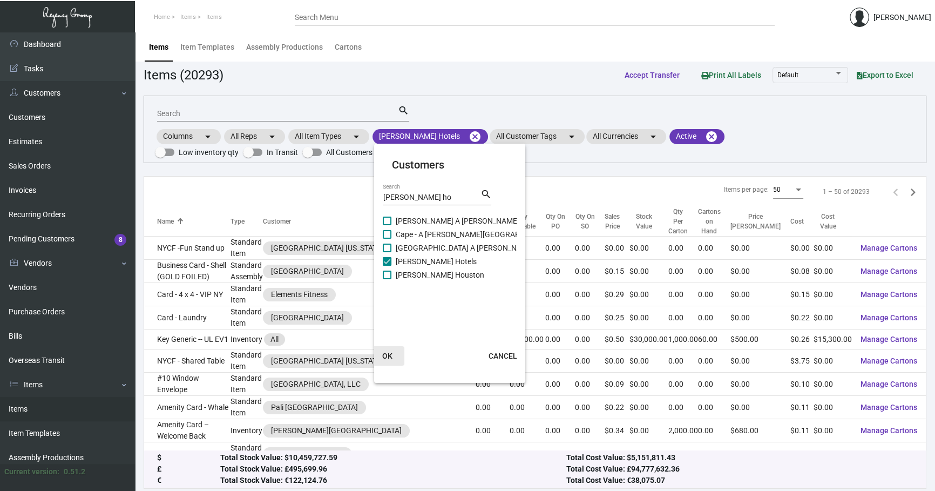
click at [387, 351] on span "OK" at bounding box center [387, 355] width 10 height 9
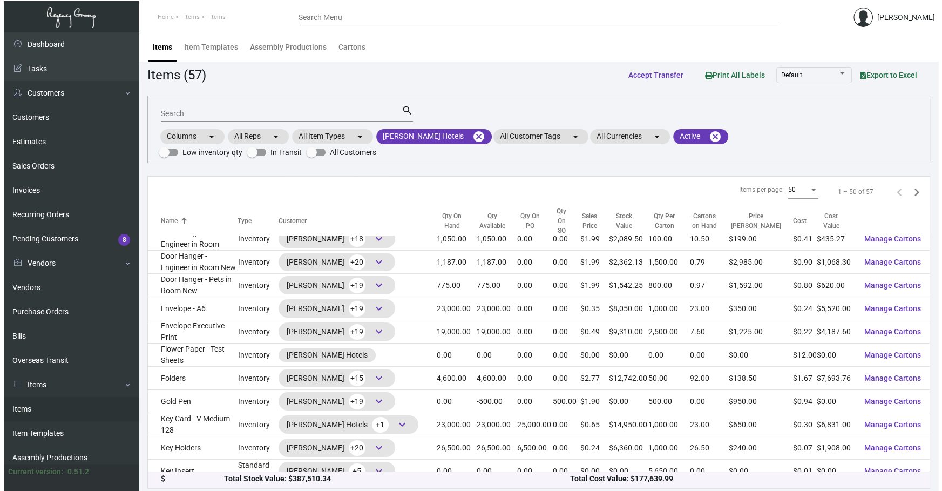
scroll to position [261, 0]
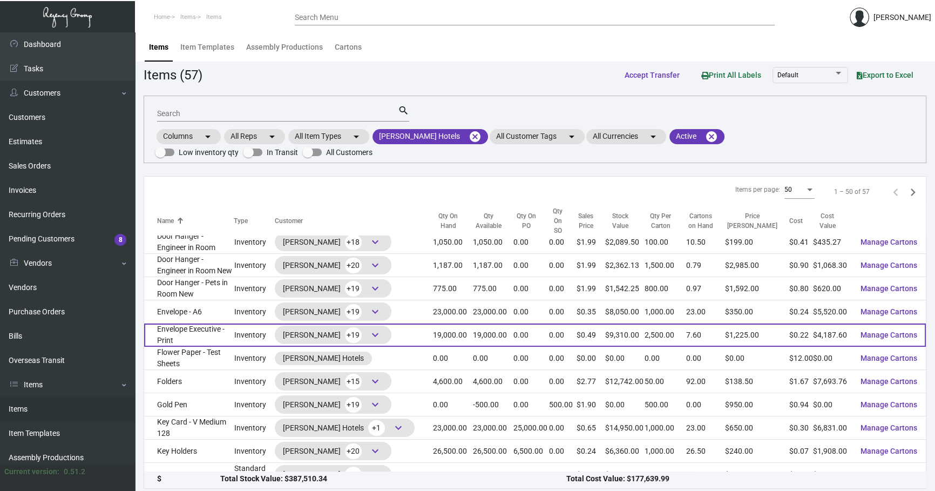
click at [180, 323] on td "Envelope Executive - Print" at bounding box center [189, 334] width 90 height 23
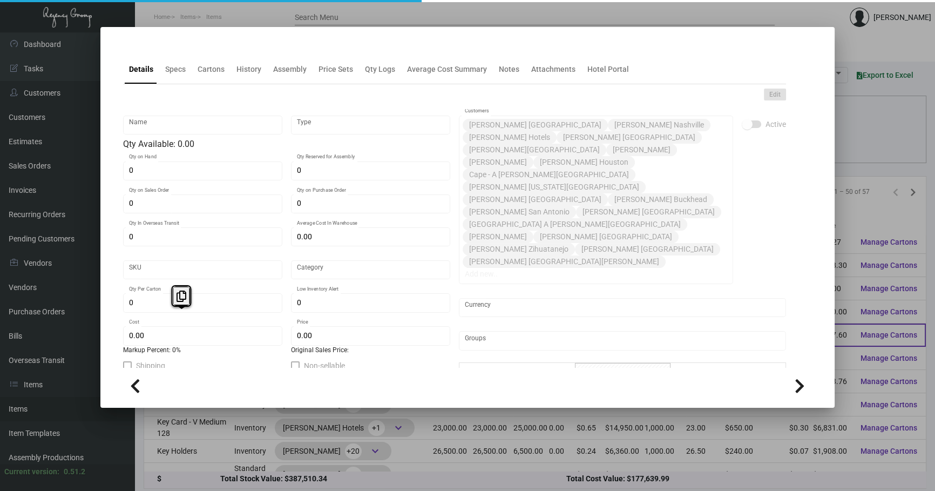
type input "Envelope Executive - Print"
type input "Inventory"
type input "19,000"
type input "$ 2.16"
type input "3118"
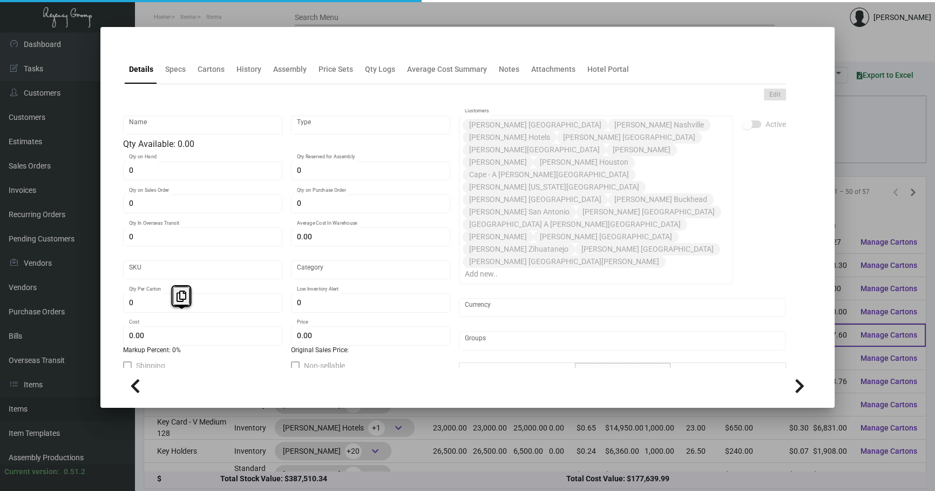
type input "Standard"
type input "2,500"
type input "8,000"
type input "$ 0.2204"
type input "$ 0.49"
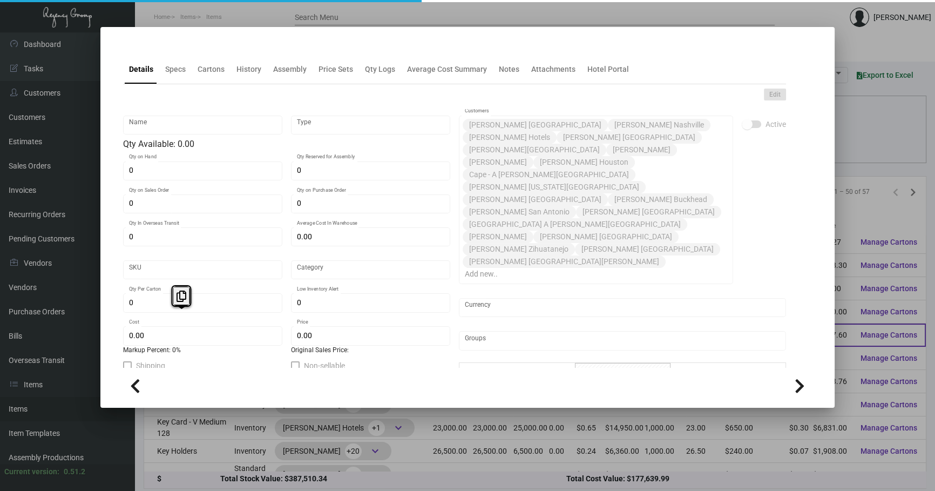
type textarea "Envelope #10: Size #10 Mohawk loop straw Antique vellum #80 text stock, square …"
checkbox input "true"
type input "United States Dollar $"
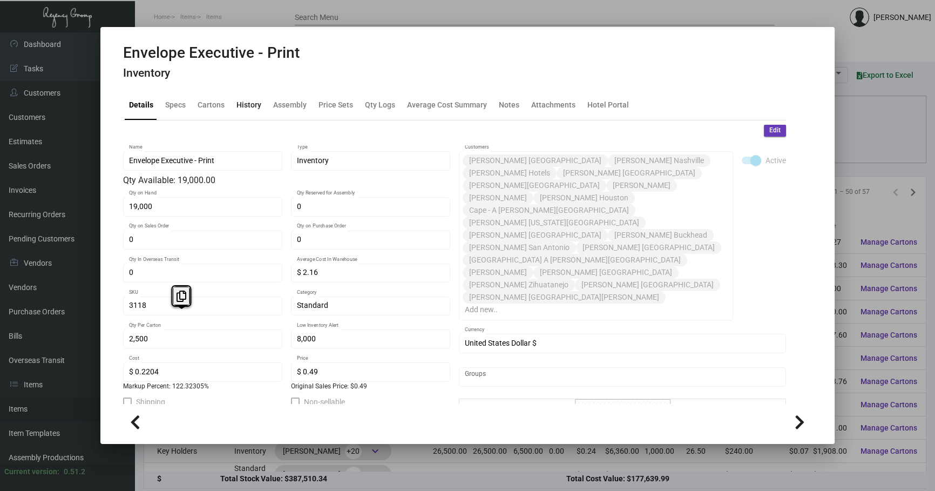
click at [250, 106] on div "History" at bounding box center [248, 104] width 25 height 11
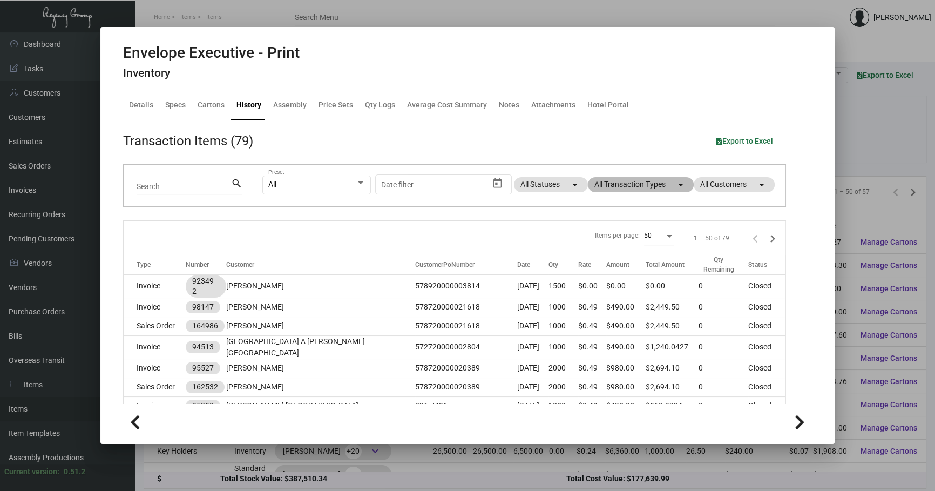
click at [589, 186] on mat-chip "All Transaction Types arrow_drop_down" at bounding box center [641, 184] width 106 height 15
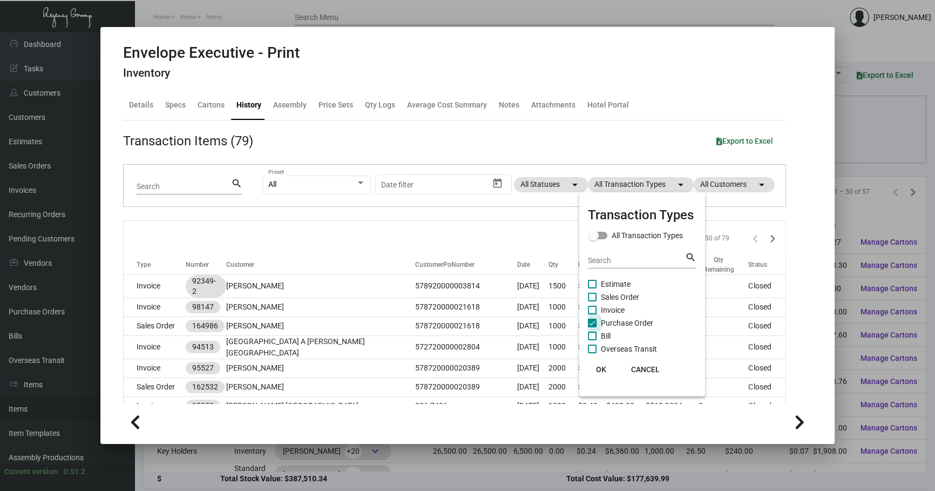
click at [598, 324] on label "Purchase Order" at bounding box center [620, 322] width 65 height 13
click at [592, 327] on input "Purchase Order" at bounding box center [592, 327] width 1 height 1
click at [598, 324] on label "Purchase Order" at bounding box center [620, 322] width 65 height 13
click at [592, 327] on input "Purchase Order" at bounding box center [592, 327] width 1 height 1
checkbox input "true"
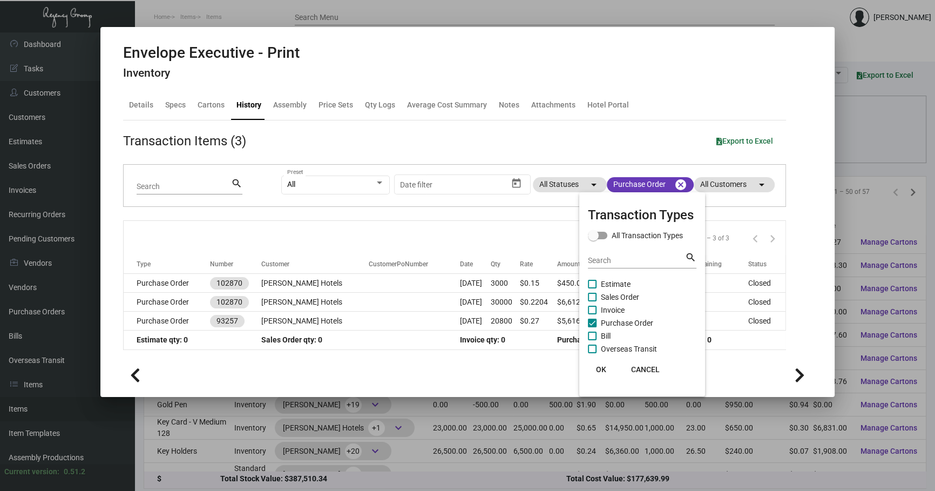
click at [399, 279] on div at bounding box center [467, 245] width 935 height 491
click at [399, 279] on td at bounding box center [414, 283] width 91 height 19
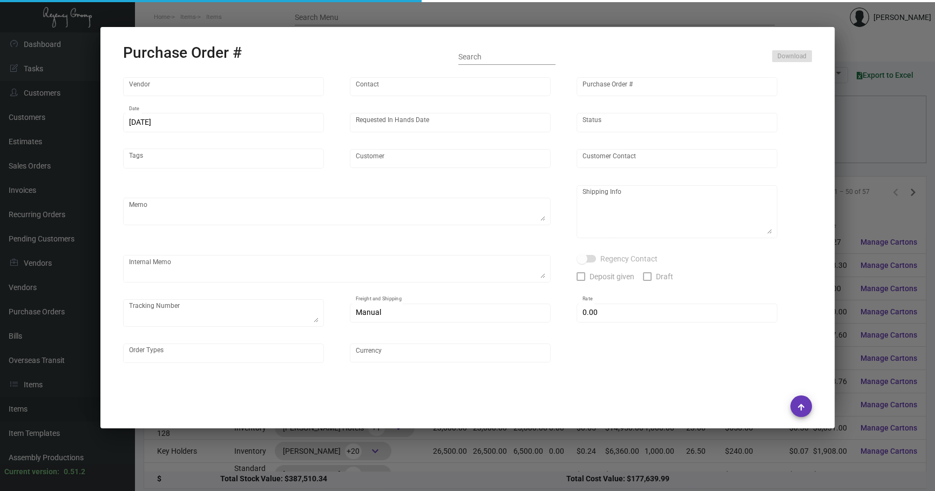
type input "Fey Printing"
type input "[PERSON_NAME]"
type input "102870"
type input "[DATE]"
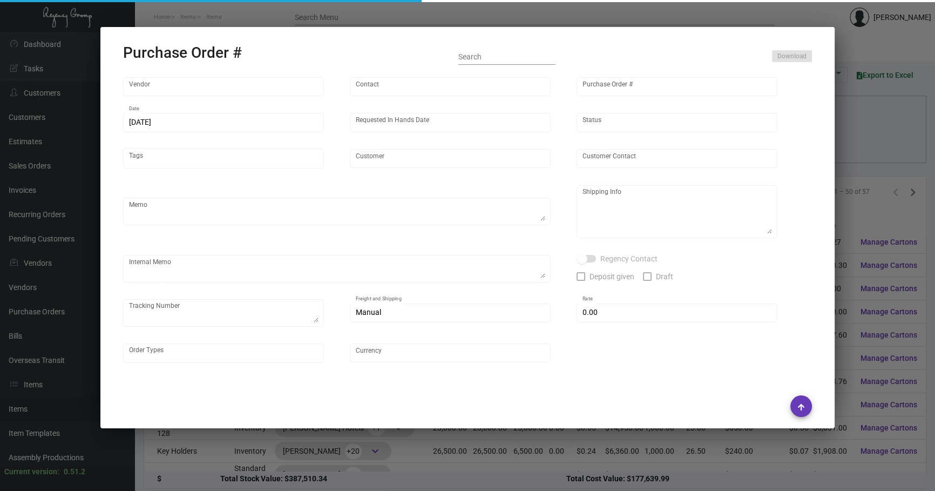
type input "[PERSON_NAME] Hotels"
type textarea "Please contact SH@theregencygroup to schedule shipping"
type textarea "Regency Group NJ - [PERSON_NAME] [STREET_ADDRESS]"
type textarea "2/13 - 3 PALLETS SHIFL/[PERSON_NAME] TRANS - 485978741 - $655.00 [DATE] Shipped…"
checkbox input "true"
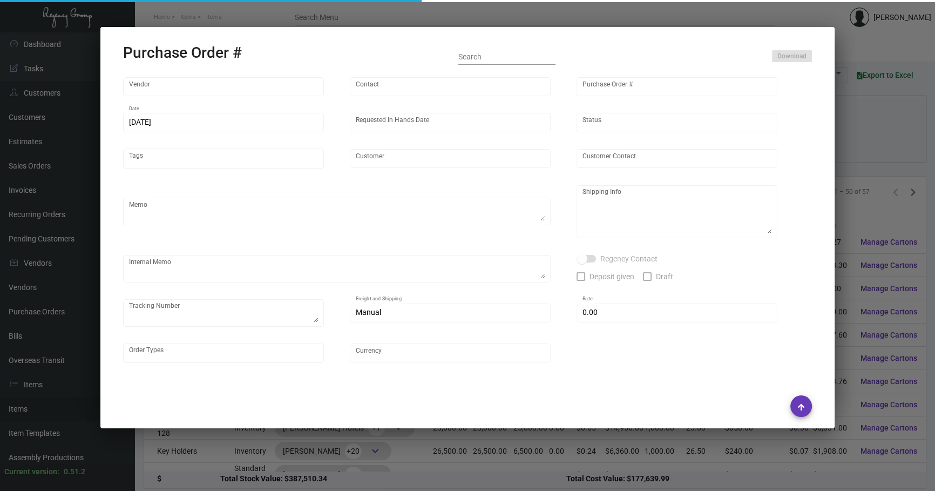
type input "$ 0.00"
type input "United States Dollar $"
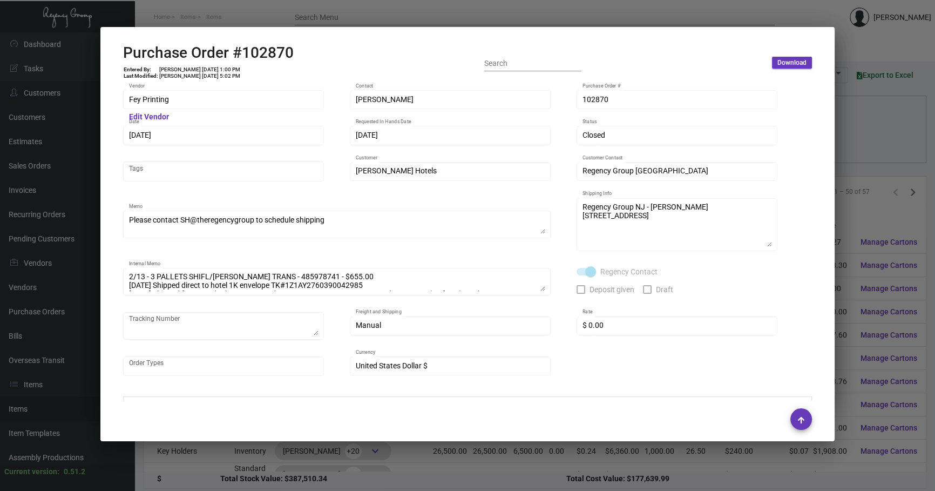
drag, startPoint x: 869, startPoint y: 180, endPoint x: 725, endPoint y: 151, distance: 147.2
click at [869, 180] on div at bounding box center [467, 245] width 935 height 491
click at [872, 178] on div at bounding box center [467, 245] width 935 height 491
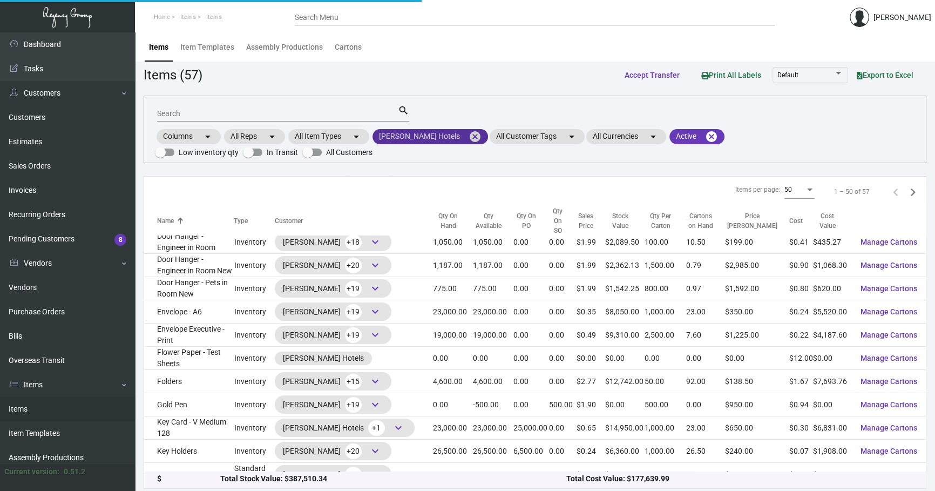
click at [469, 133] on mat-icon "cancel" at bounding box center [475, 136] width 13 height 13
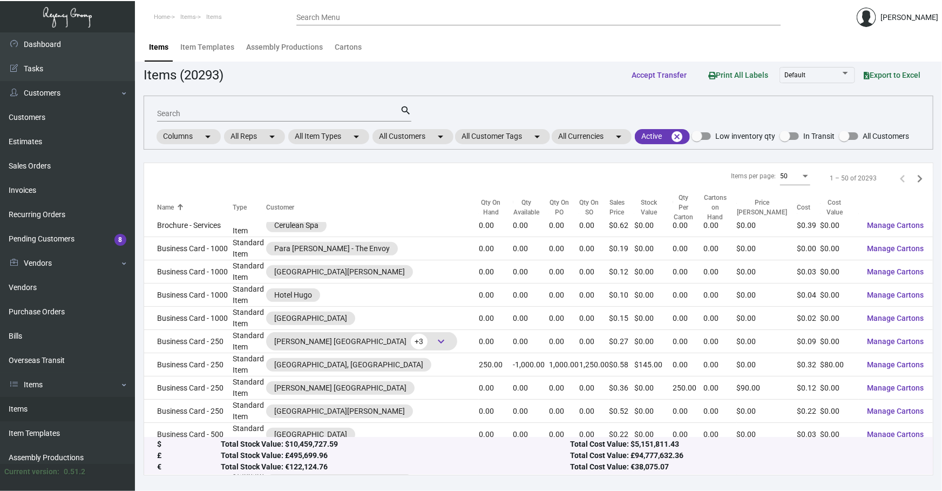
drag, startPoint x: 311, startPoint y: 116, endPoint x: 293, endPoint y: 147, distance: 36.3
click at [311, 116] on input "Search" at bounding box center [278, 114] width 243 height 9
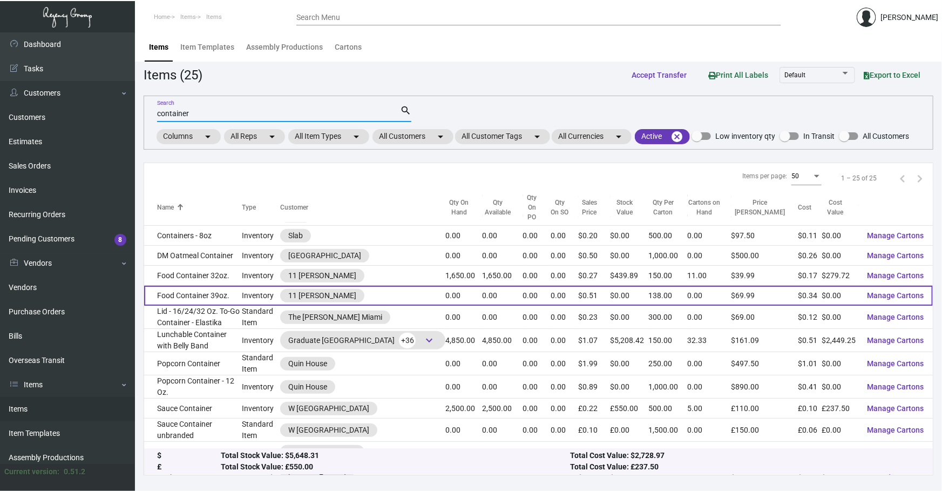
scroll to position [253, 0]
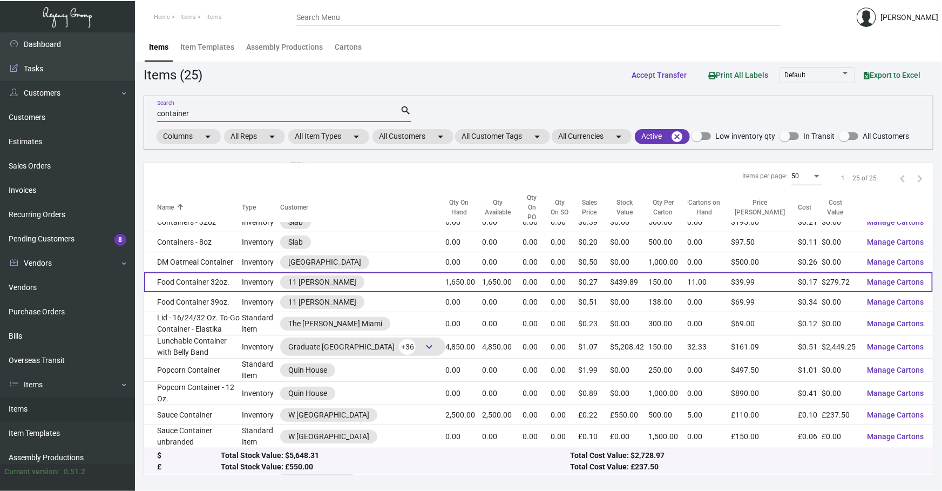
type input "container"
click at [242, 272] on td "Food Container 32oz." at bounding box center [193, 282] width 98 height 20
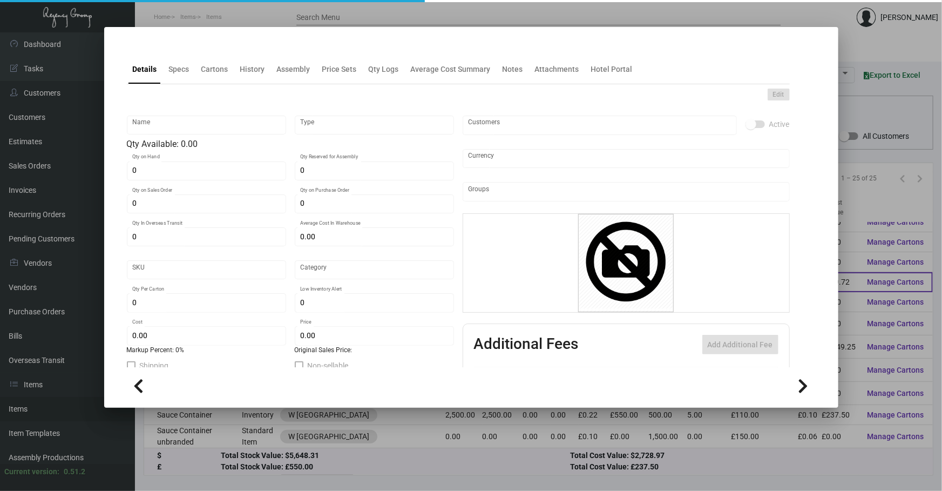
type input "Food Container 32oz."
type input "Inventory"
type input "1,650"
type input "$ 0.00"
type input "86"
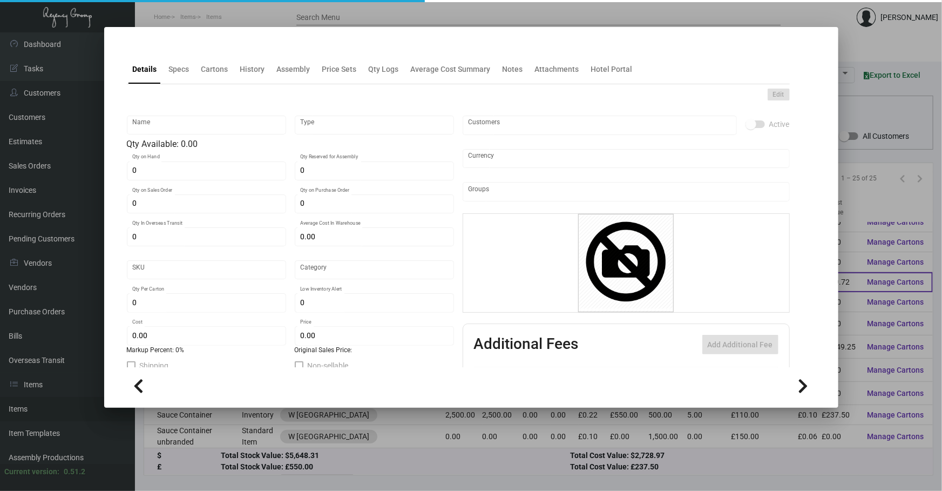
type input "Standard"
type input "150"
type input "3"
type input "$ 0.16953"
type input "$ 0.2666"
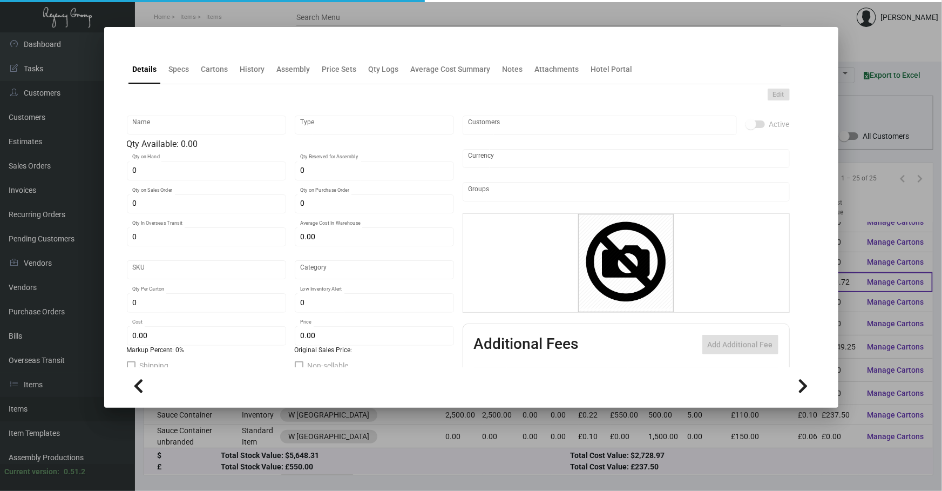
type textarea "Food Container 32oz.: Size 32oz. round container packed 150 per case."
checkbox input "true"
type input "United States Dollar $"
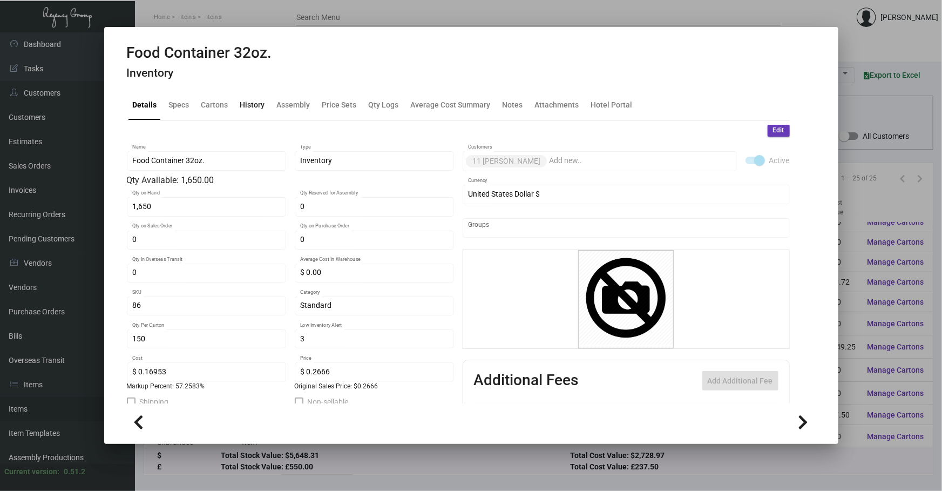
click at [238, 106] on div "History" at bounding box center [252, 105] width 33 height 26
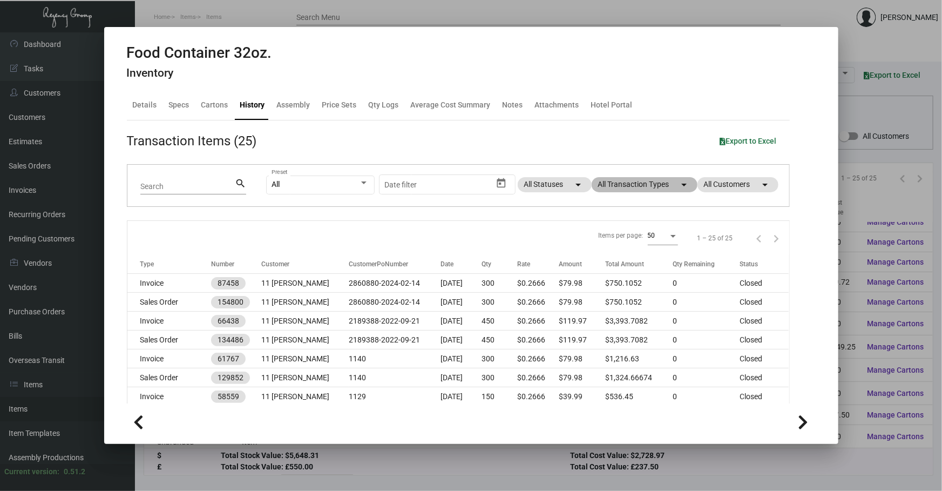
click at [666, 178] on mat-chip "All Transaction Types arrow_drop_down" at bounding box center [645, 184] width 106 height 15
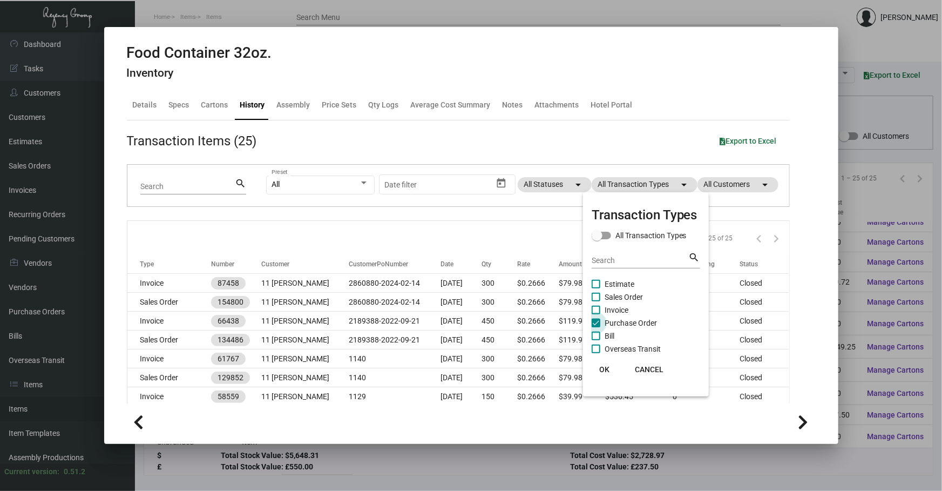
click at [631, 324] on span "Purchase Order" at bounding box center [631, 322] width 52 height 13
click at [596, 327] on input "Purchase Order" at bounding box center [595, 327] width 1 height 1
click at [631, 324] on span "Purchase Order" at bounding box center [631, 322] width 52 height 13
click at [596, 327] on input "Purchase Order" at bounding box center [595, 327] width 1 height 1
checkbox input "true"
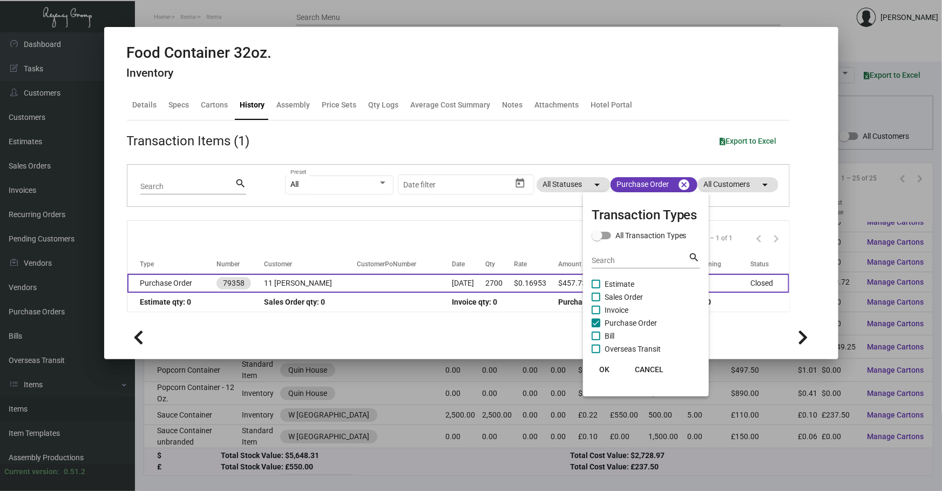
click at [496, 278] on div at bounding box center [471, 245] width 942 height 491
click at [496, 278] on td "2700" at bounding box center [499, 283] width 29 height 19
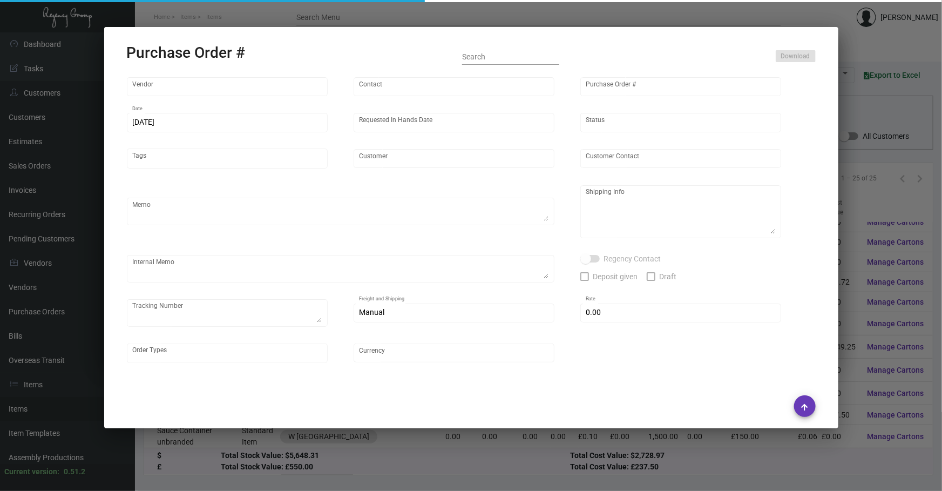
type input "[DOMAIN_NAME]"
type input "MISSING INFO MISSING INFO"
type input "79358"
type input "[DATE]"
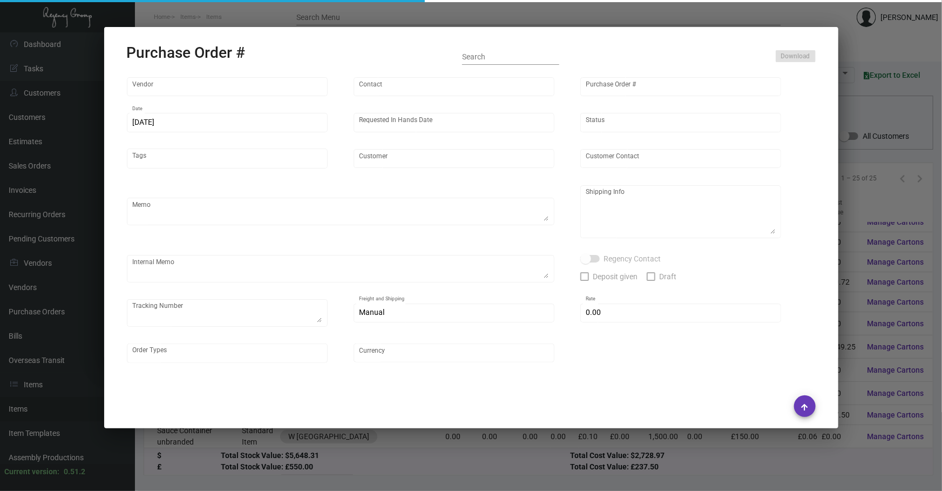
type input "11 [PERSON_NAME]"
type textarea "Regency Group [GEOGRAPHIC_DATA] [STREET_ADDRESS] Attn: [PERSON_NAME]"
type textarea "Order# 50365387"
type input "$ 52.31"
type input "United States Dollar $"
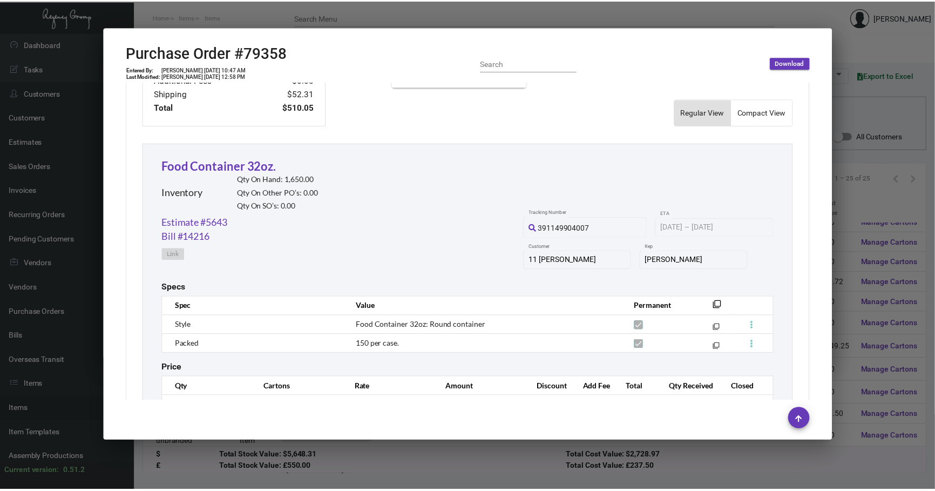
scroll to position [492, 0]
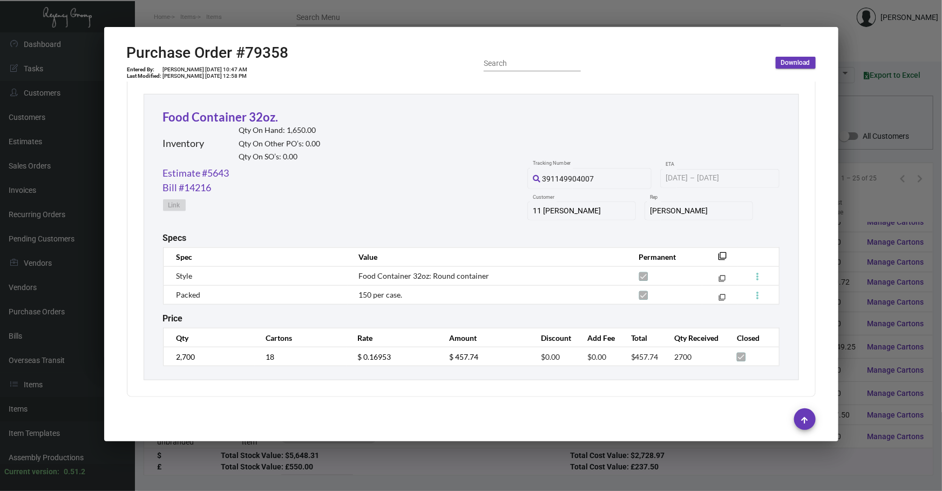
click at [849, 121] on div at bounding box center [471, 245] width 942 height 491
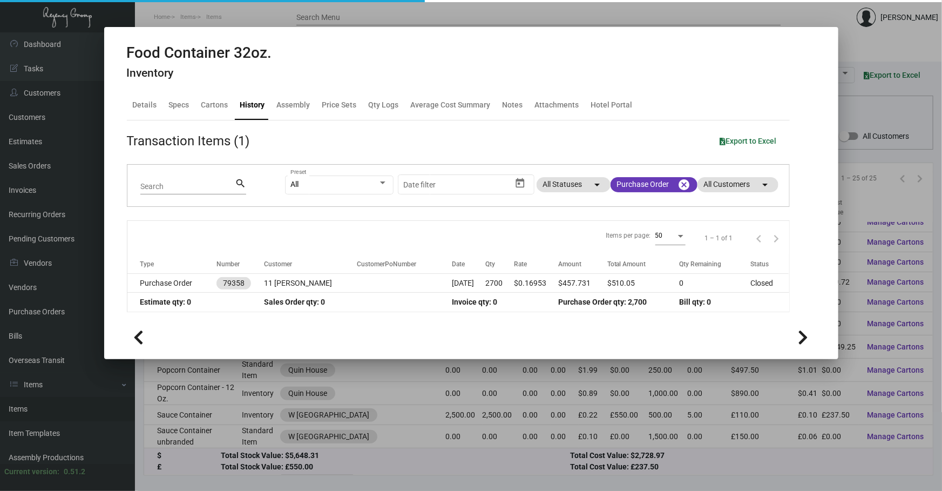
click at [849, 121] on div at bounding box center [471, 245] width 942 height 491
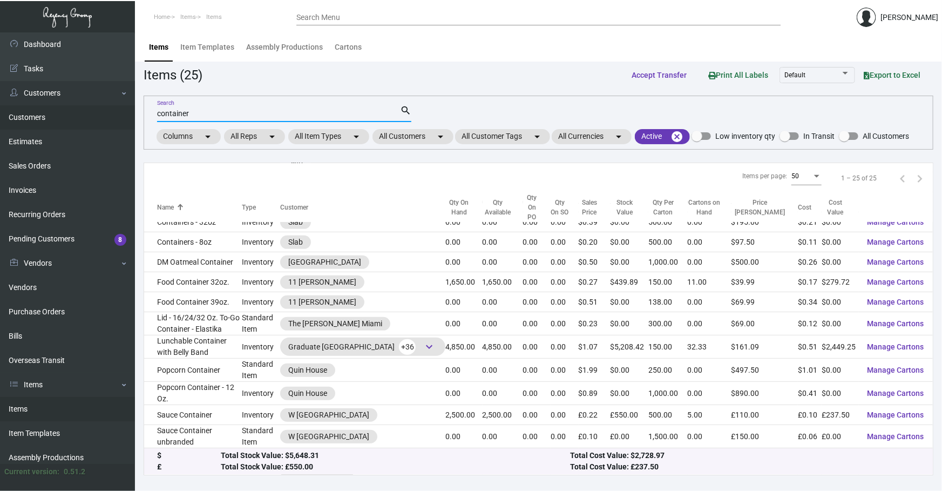
drag, startPoint x: 256, startPoint y: 108, endPoint x: 0, endPoint y: 107, distance: 256.4
click at [74, 113] on div "Dashboard Dashboard Tasks Customers Customers Estimates Sales Orders Invoices R…" at bounding box center [471, 261] width 942 height 458
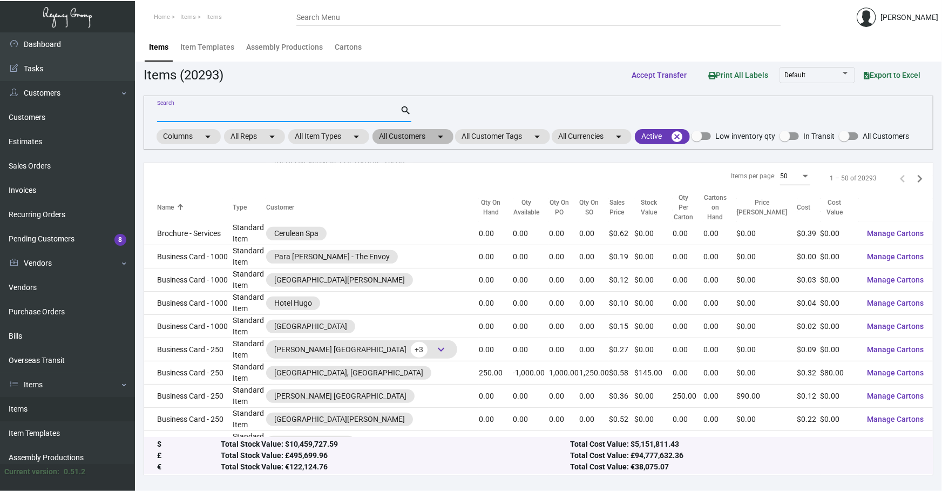
click at [397, 129] on mat-chip "All Customers arrow_drop_down" at bounding box center [412, 136] width 81 height 15
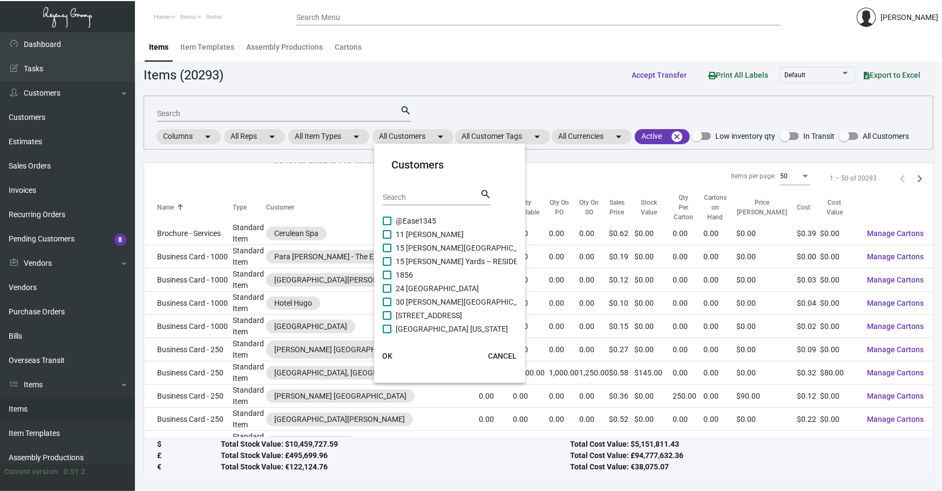
click at [408, 194] on input "Search" at bounding box center [431, 197] width 97 height 9
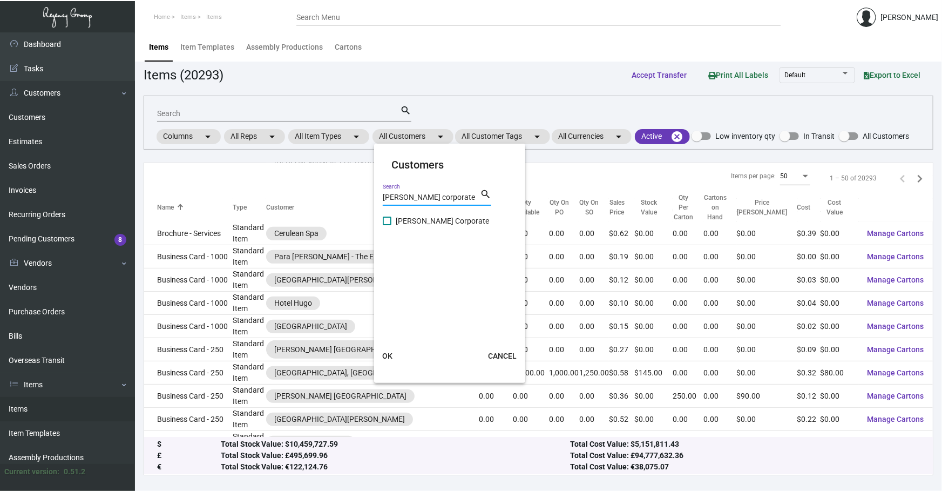
type input "[PERSON_NAME] corporate"
click at [441, 216] on span "[PERSON_NAME] Corporate" at bounding box center [442, 220] width 93 height 13
click at [387, 225] on input "[PERSON_NAME] Corporate" at bounding box center [387, 225] width 1 height 1
checkbox input "true"
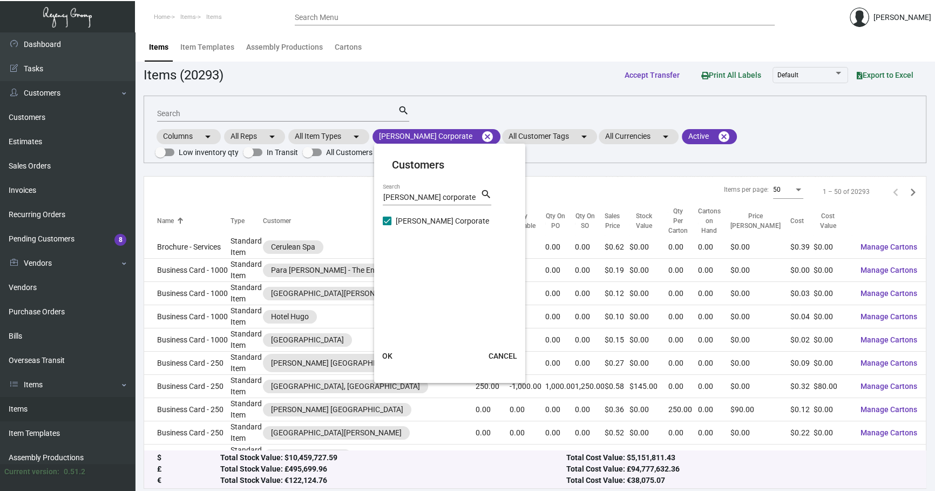
click at [382, 366] on mat-card-actions "OK CANCEL" at bounding box center [450, 356] width 160 height 28
click at [385, 351] on span "OK" at bounding box center [387, 355] width 10 height 9
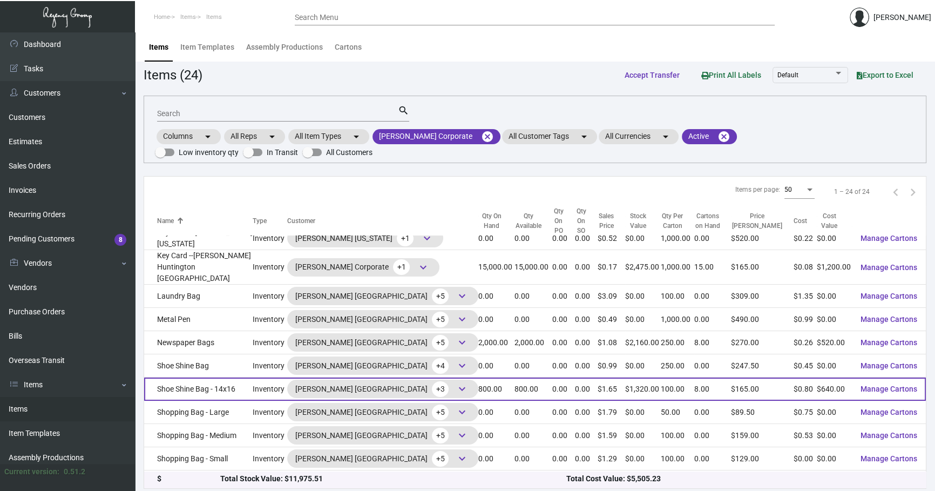
click at [243, 377] on td "Shoe Shine Bag - 14x16" at bounding box center [198, 388] width 109 height 23
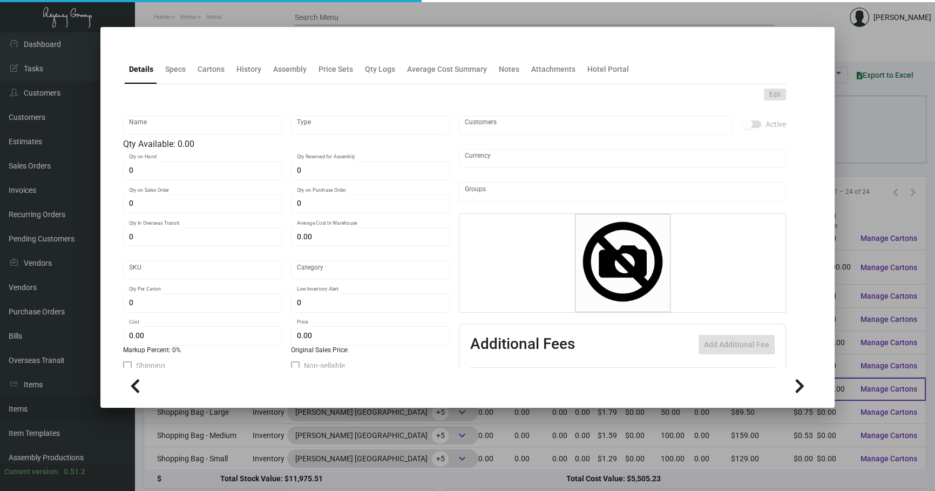
type input "Shoe Shine Bag - 14x16"
type input "Inventory"
type input "800"
type input "$ 0.00"
type input "Overseas"
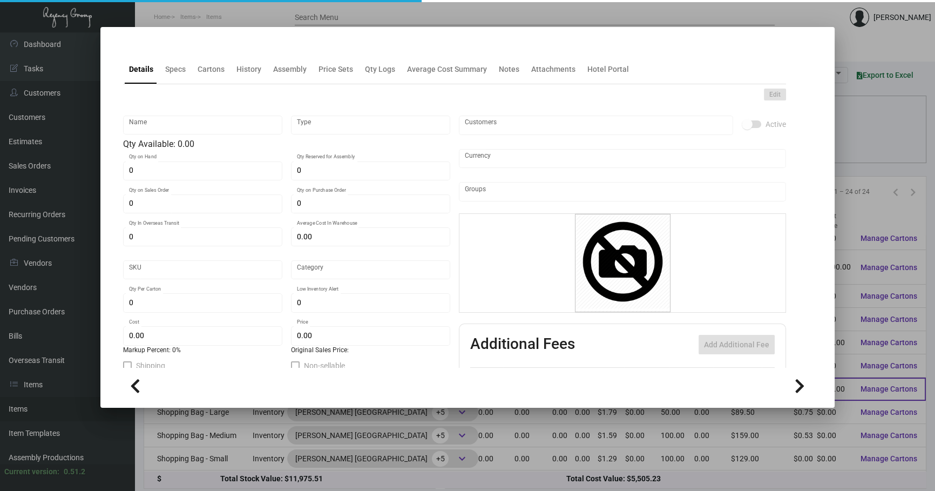
type input "100"
type input "$ 0.80"
type input "$ 1.65"
checkbox input "true"
type input "United States Dollar $"
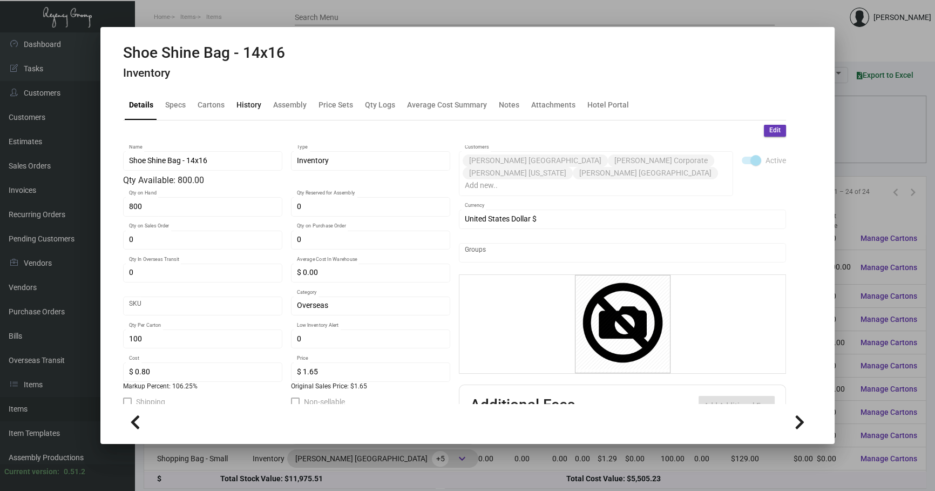
click at [254, 98] on div "History" at bounding box center [248, 105] width 33 height 26
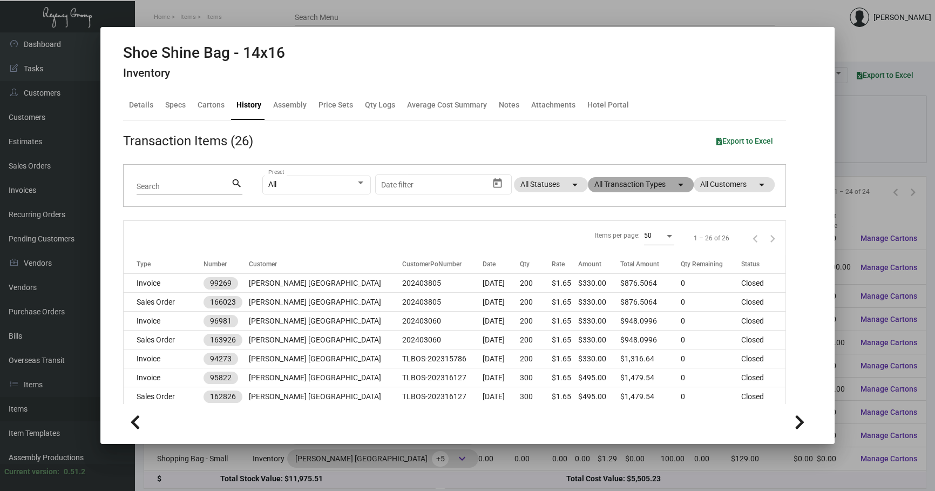
click at [679, 185] on mat-chip "All Transaction Types arrow_drop_down" at bounding box center [641, 184] width 106 height 15
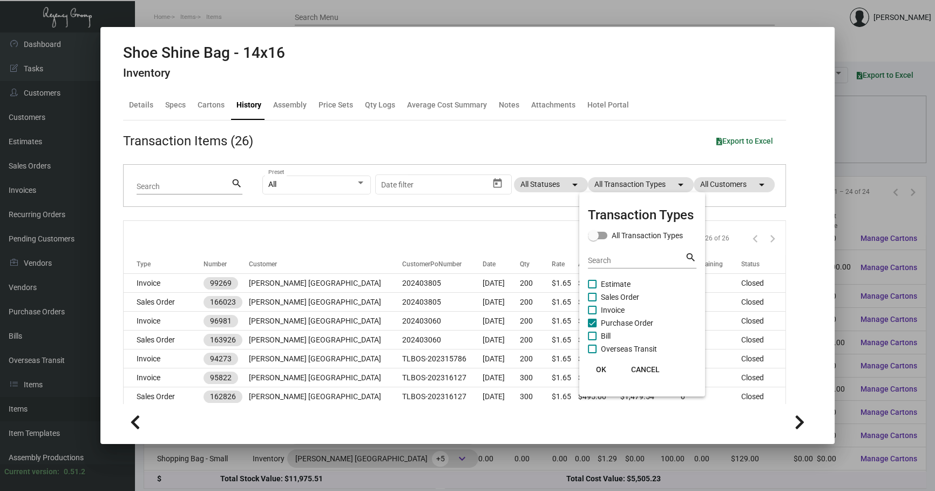
click at [647, 326] on span "Purchase Order" at bounding box center [627, 322] width 52 height 13
click at [592, 327] on input "Purchase Order" at bounding box center [592, 327] width 1 height 1
click at [638, 320] on span "Purchase Order" at bounding box center [627, 322] width 52 height 13
click at [592, 327] on input "Purchase Order" at bounding box center [592, 327] width 1 height 1
checkbox input "true"
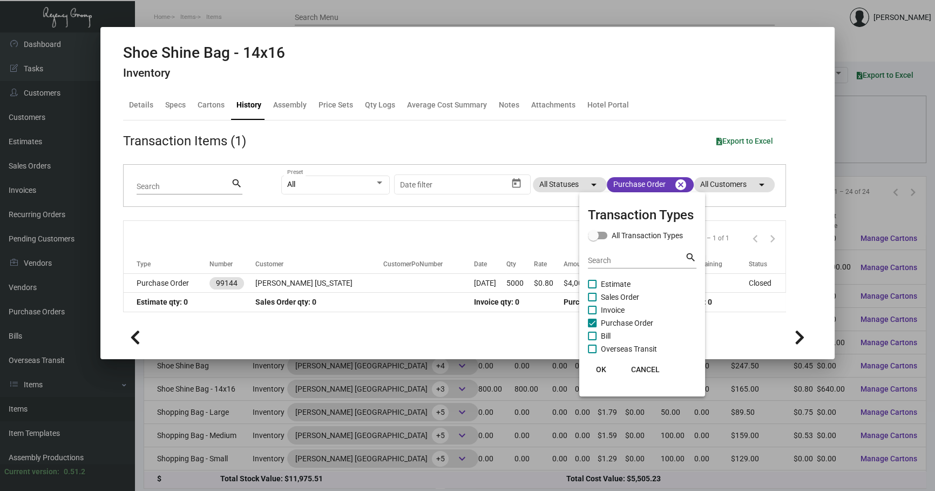
click at [486, 282] on div at bounding box center [467, 245] width 935 height 491
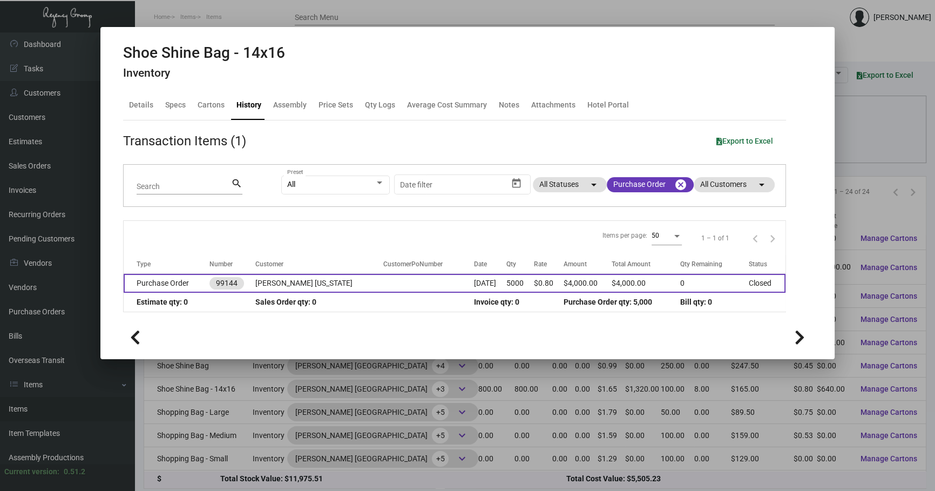
click at [486, 283] on td "[DATE]" at bounding box center [490, 283] width 32 height 19
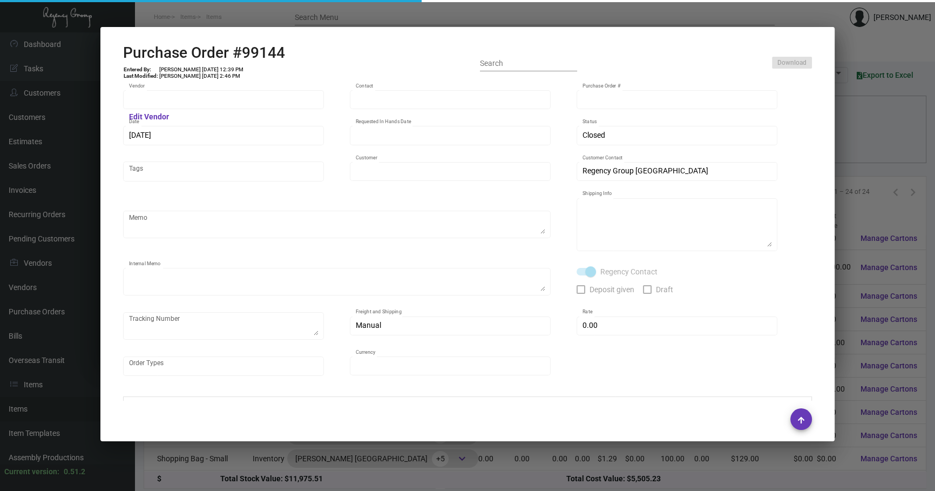
type input "Hangzhou Nuoyi Daily Necessities Co.,Ltd"
type input "[PERSON_NAME]"
type input "99144"
type input "[DATE]"
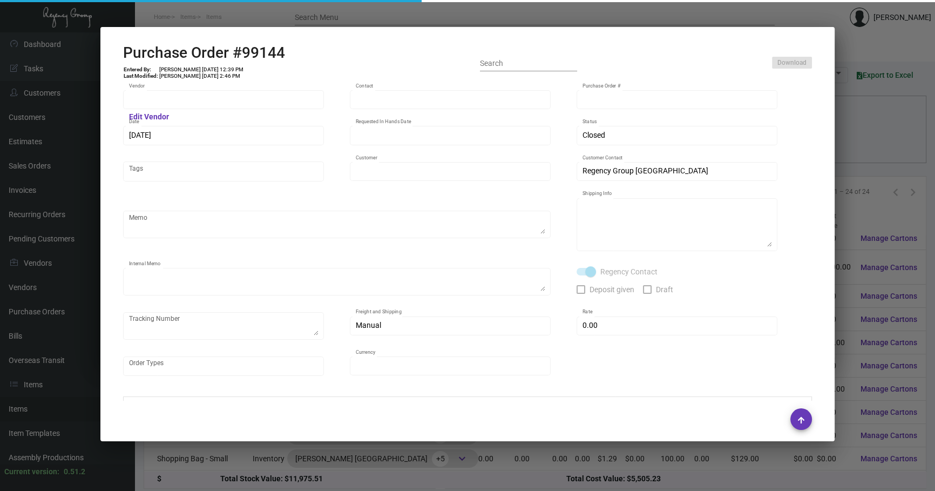
type input "[PERSON_NAME] [US_STATE]"
type textarea "Regency Group NJ - [PERSON_NAME] [STREET_ADDRESS]"
type textarea "Mass production arranged on [DATE]."
checkbox input "true"
type input "$ 0.00"
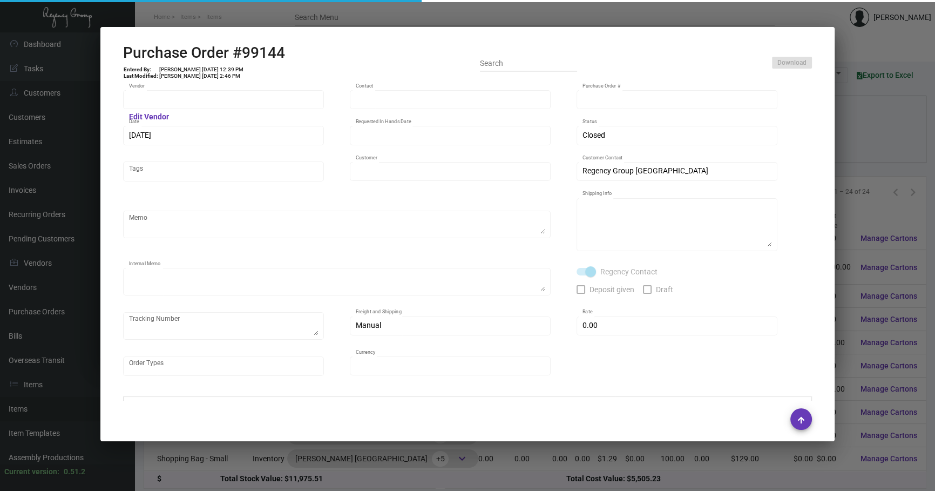
type input "United States Dollar $"
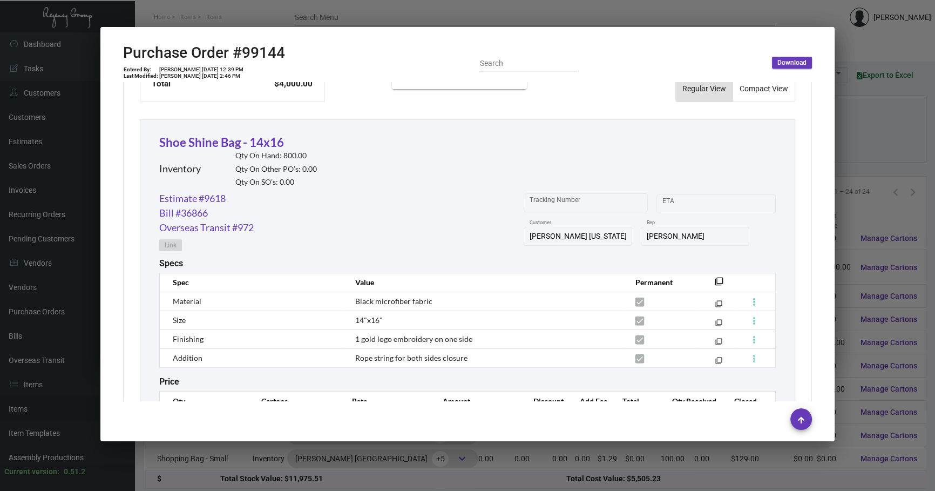
scroll to position [475, 0]
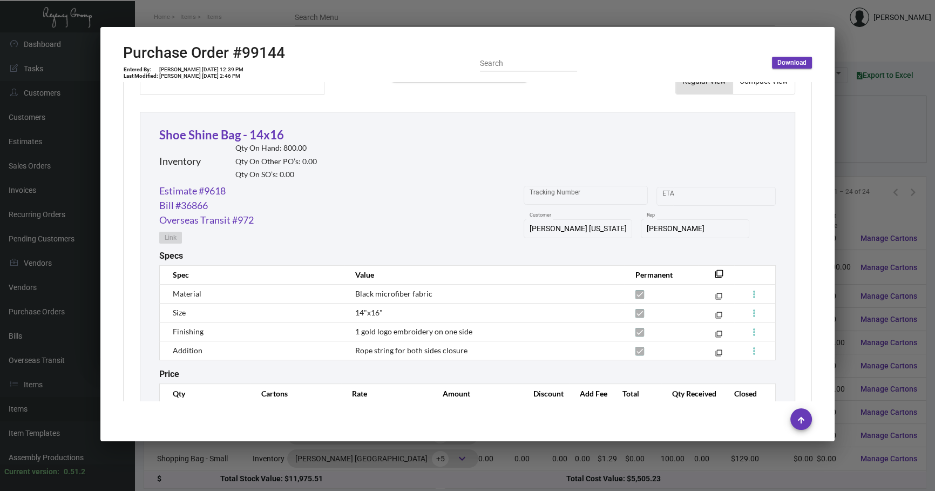
click at [309, 90] on div "Subtotal $4,000.00 Discount $0.00 Additional Fees $0.00 Shipping $0.00 Total $4…" at bounding box center [232, 49] width 185 height 91
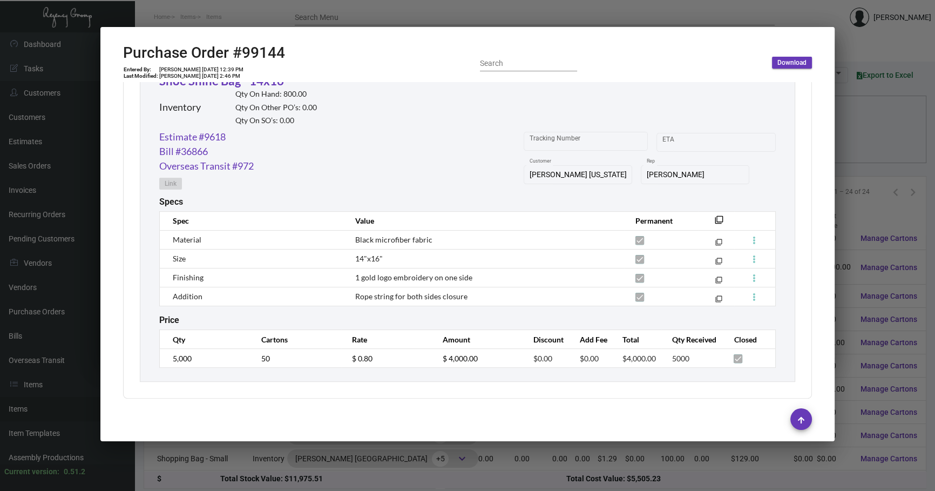
scroll to position [530, 0]
click at [212, 128] on link "Estimate #9618" at bounding box center [192, 135] width 66 height 15
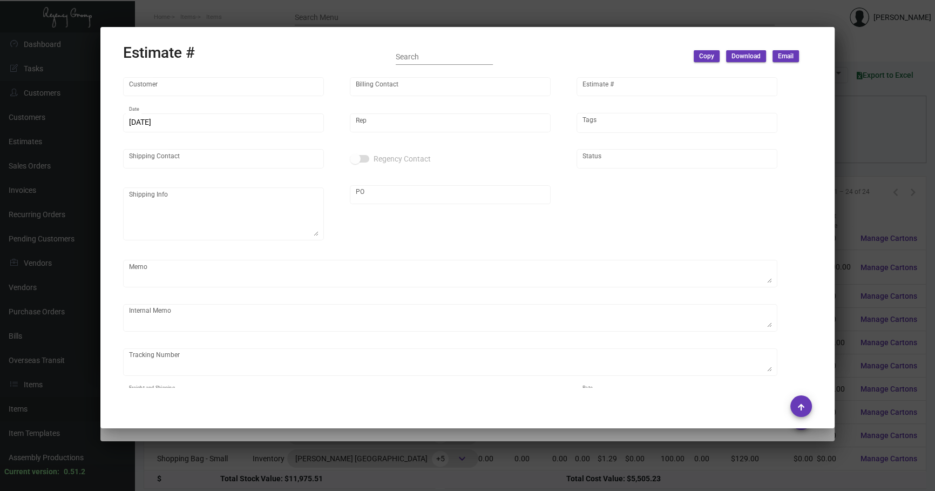
type input "[PERSON_NAME] [US_STATE]"
type input "Accounts Payable"
type input "9618"
type input "[DATE]"
type input "[PERSON_NAME]"
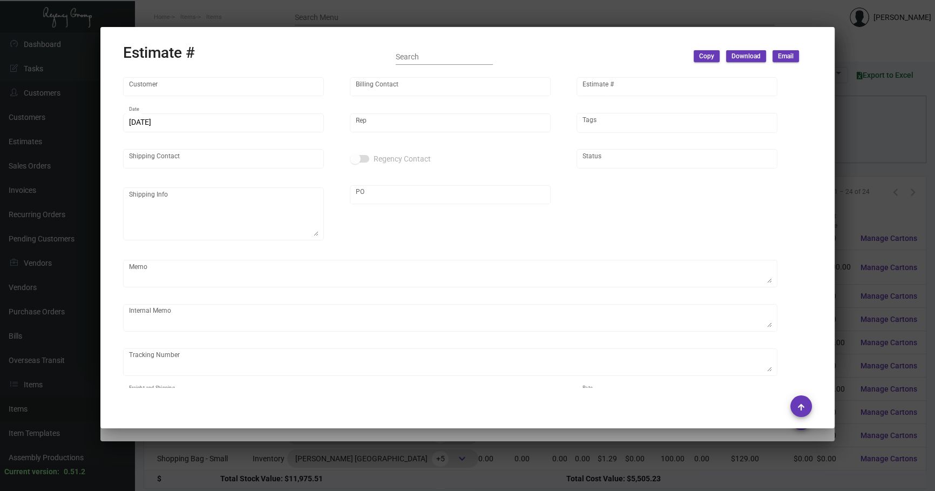
type input "United States Dollar $"
type input "$ 0.00"
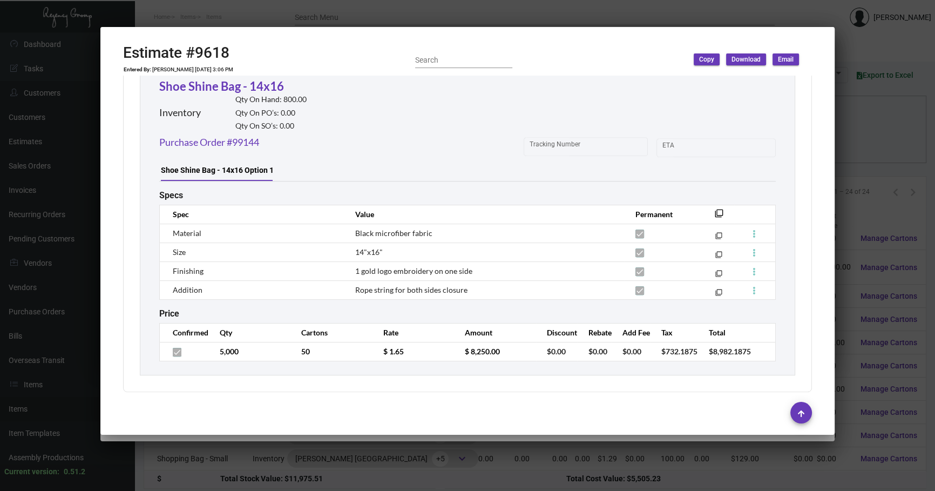
scroll to position [610, 0]
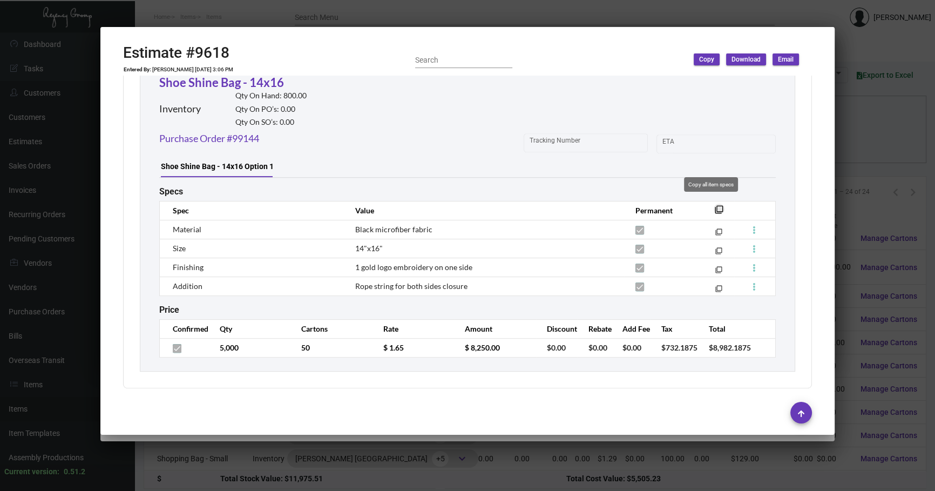
click at [715, 210] on mat-icon "filter_none" at bounding box center [719, 212] width 9 height 9
